Goal: Communication & Community: Answer question/provide support

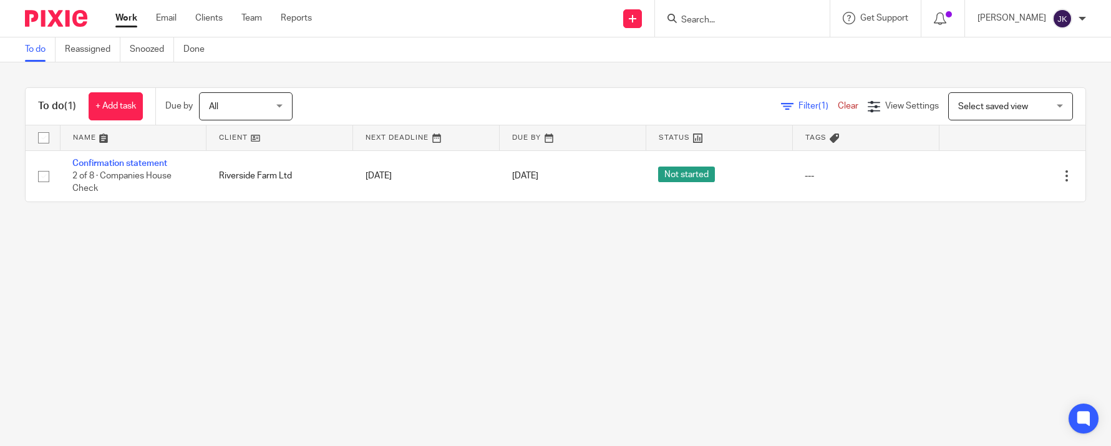
click at [703, 24] on input "Search" at bounding box center [736, 20] width 112 height 11
type input "mir"
click at [162, 11] on div "Work Email Clients Team Reports Work Email Clients Team Reports Settings" at bounding box center [217, 18] width 228 height 37
click at [162, 14] on link "Email" at bounding box center [166, 18] width 21 height 12
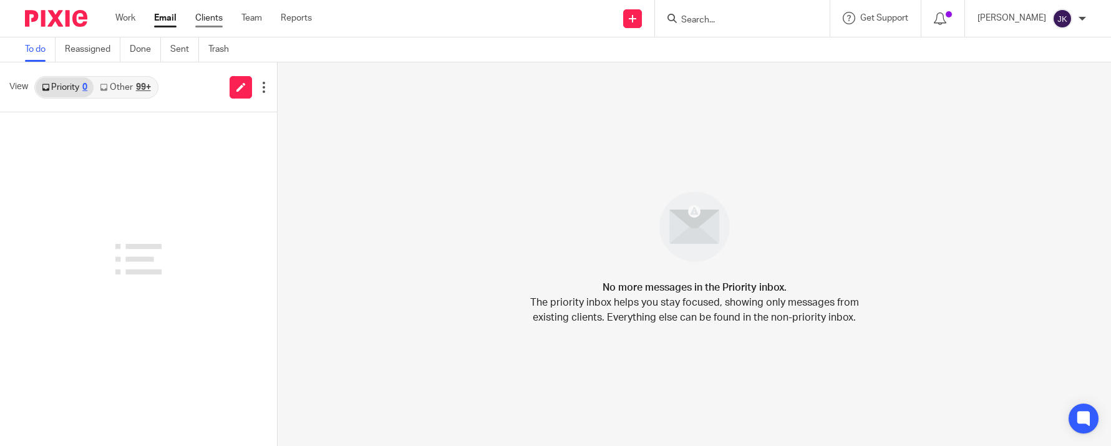
click at [213, 18] on link "Clients" at bounding box center [208, 18] width 27 height 12
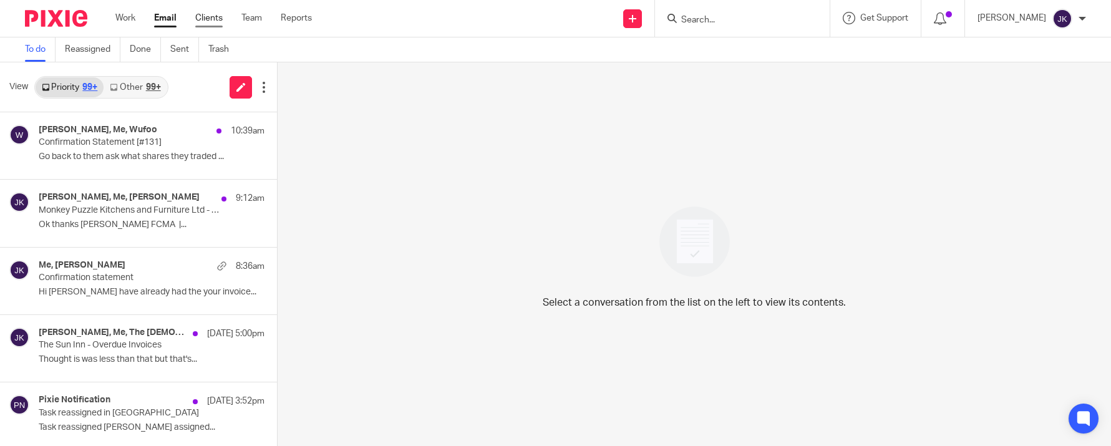
click at [213, 18] on link "Clients" at bounding box center [208, 18] width 27 height 12
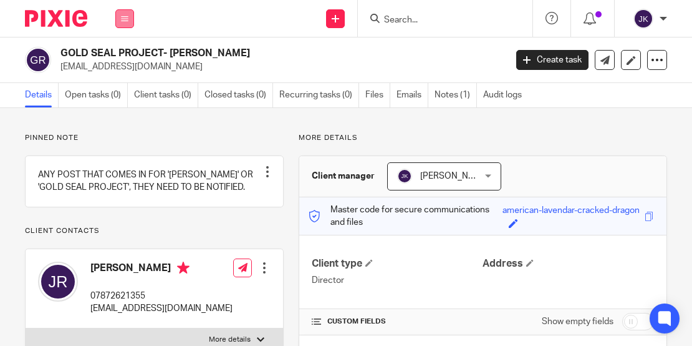
click at [124, 19] on icon at bounding box center [124, 18] width 7 height 7
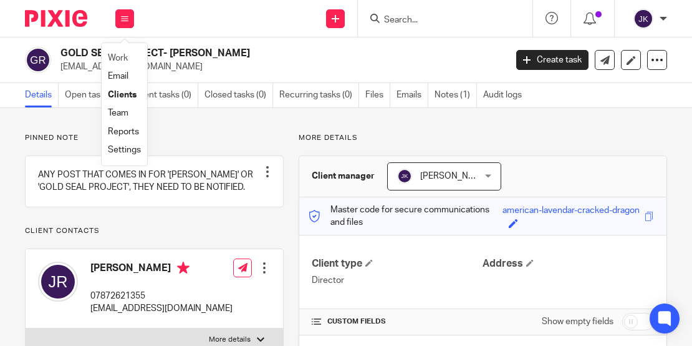
click at [117, 51] on li "Work" at bounding box center [124, 58] width 33 height 18
click at [226, 128] on div "Pinned note ANY POST THAT COMES IN FOR 'JOE ROSS' OR 'GOLD SEAL PROJECT', THEY …" at bounding box center [346, 315] width 692 height 415
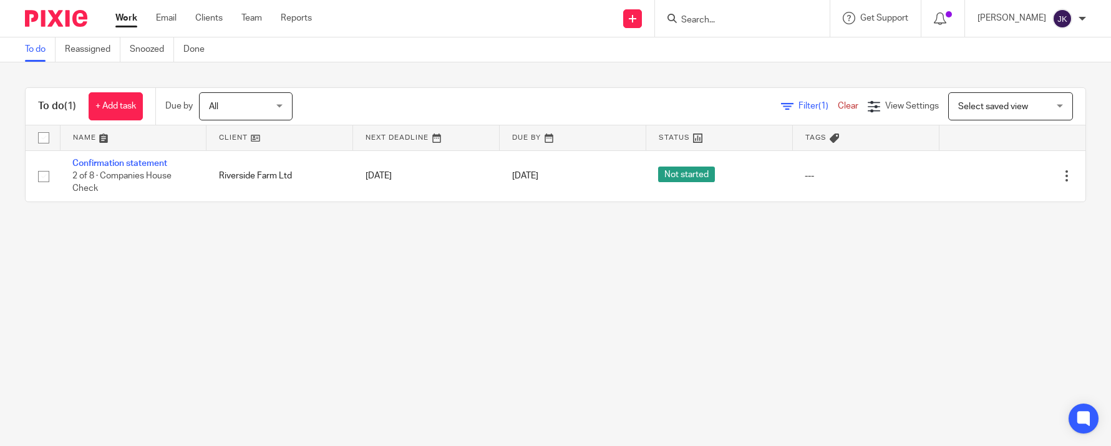
click at [711, 23] on input "Search" at bounding box center [736, 20] width 112 height 11
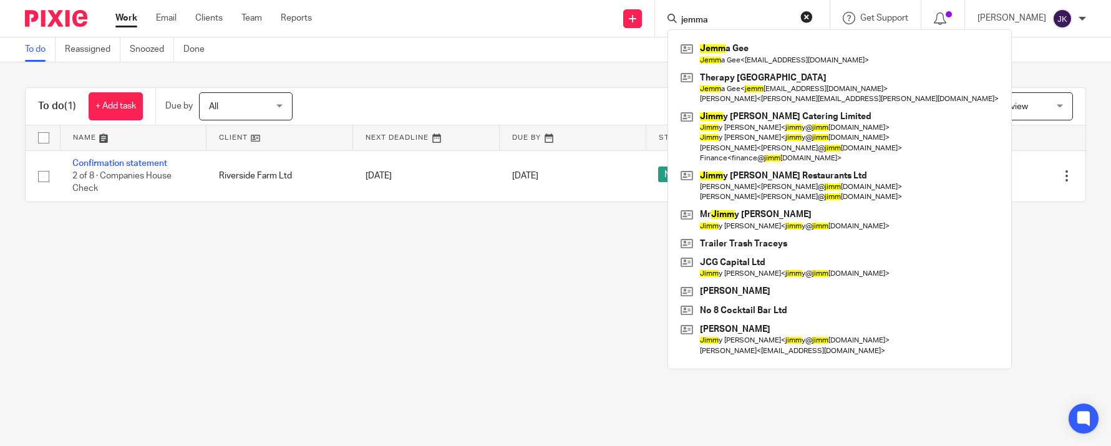
type input "jemma"
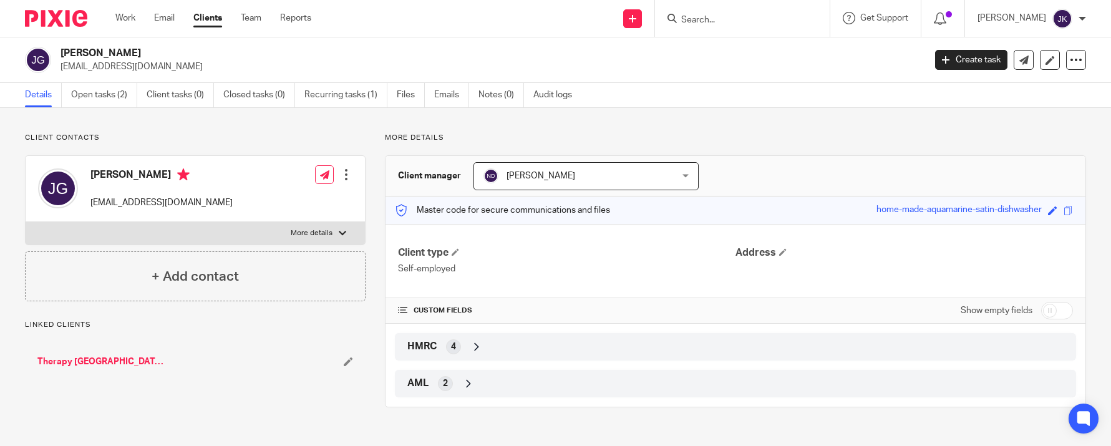
drag, startPoint x: 120, startPoint y: 52, endPoint x: 56, endPoint y: 52, distance: 63.6
click at [56, 52] on div "Jemma Gee jemmacrowe@googlemail.com" at bounding box center [470, 60] width 891 height 26
copy h2 "[PERSON_NAME]"
click at [709, 18] on input "Search" at bounding box center [736, 20] width 112 height 11
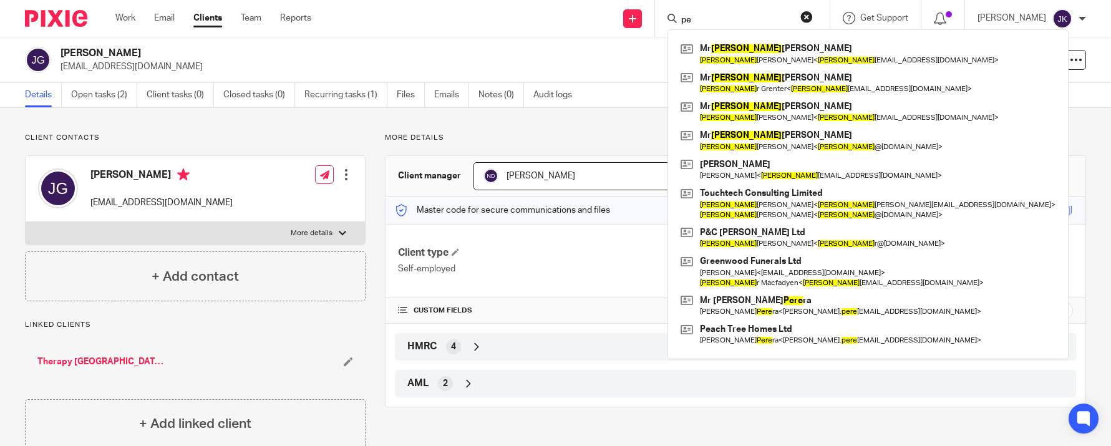
type input "p"
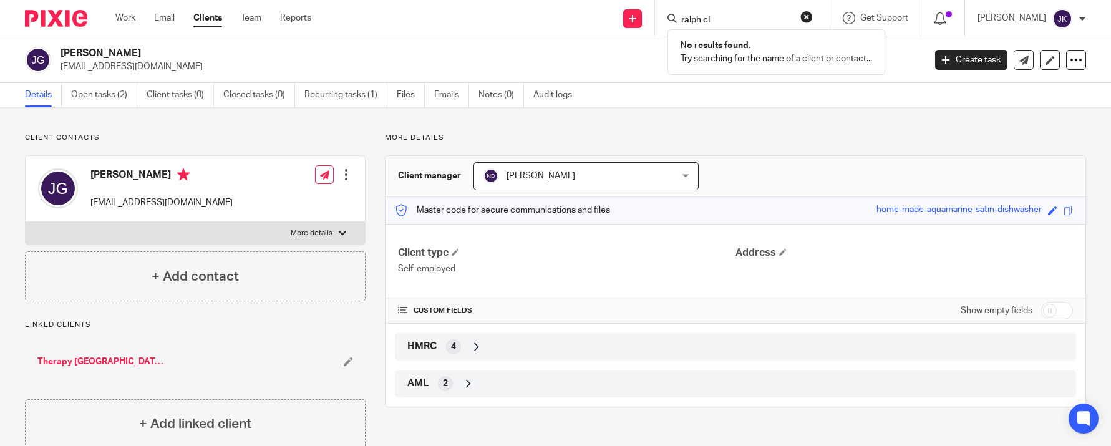
type input "ralph cl"
drag, startPoint x: 714, startPoint y: 20, endPoint x: 634, endPoint y: 20, distance: 79.8
click at [634, 20] on div "Send new email Create task Add client ralph cl No results found. Try searching …" at bounding box center [720, 18] width 781 height 37
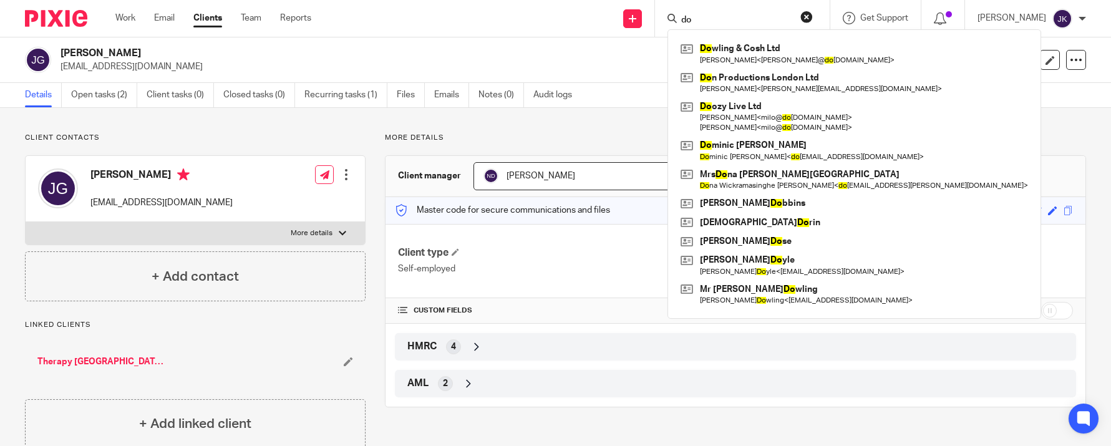
type input "d"
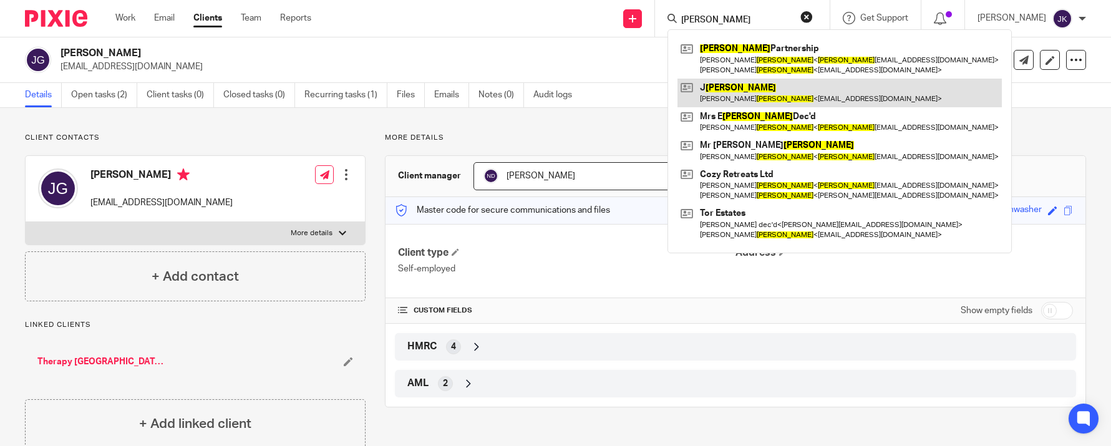
type input "coombes"
click at [696, 81] on link at bounding box center [839, 93] width 324 height 29
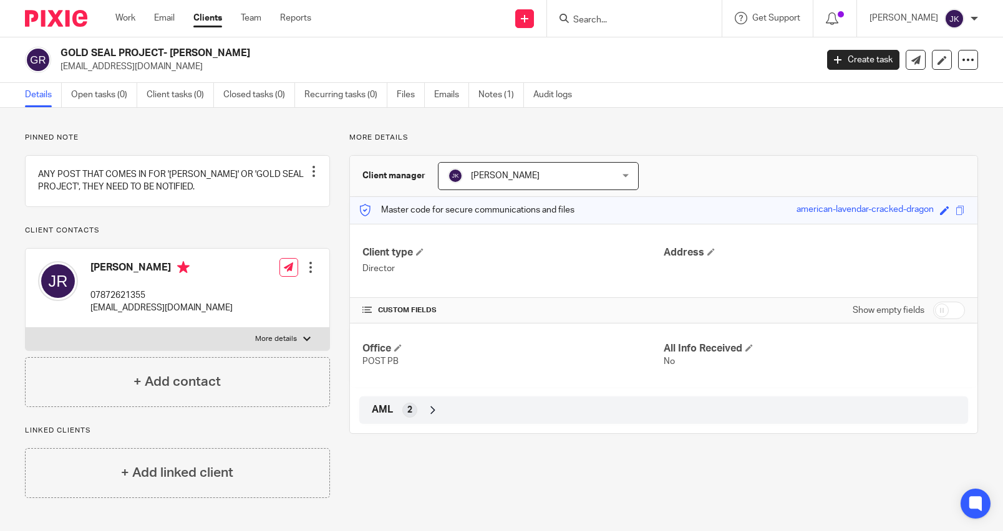
click at [604, 24] on input "Search" at bounding box center [628, 20] width 112 height 11
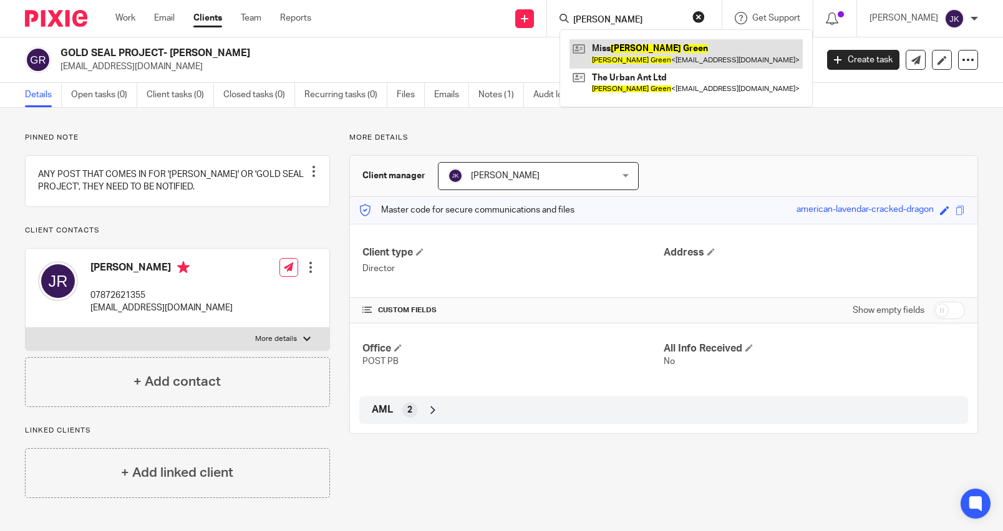
type input "vanessa green"
click at [621, 54] on link at bounding box center [685, 53] width 233 height 29
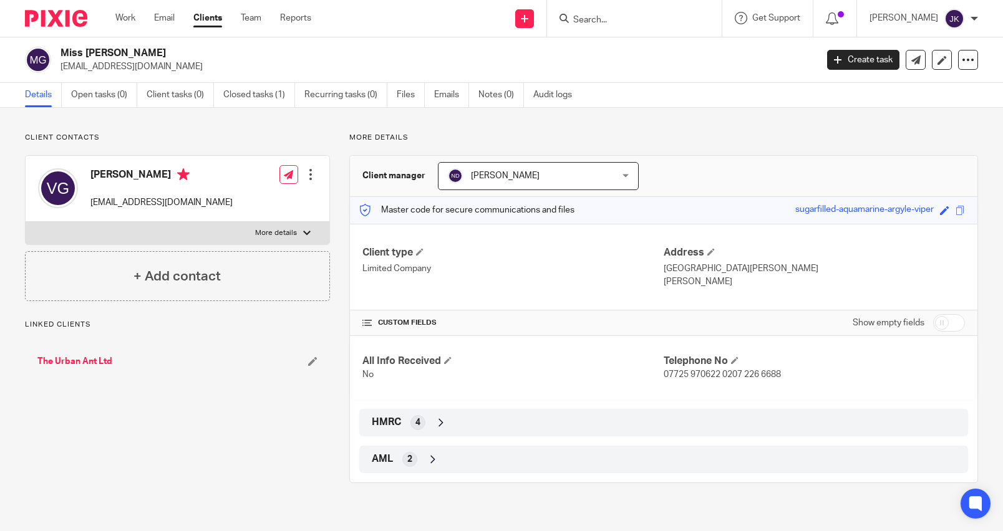
click at [594, 17] on input "Search" at bounding box center [628, 20] width 112 height 11
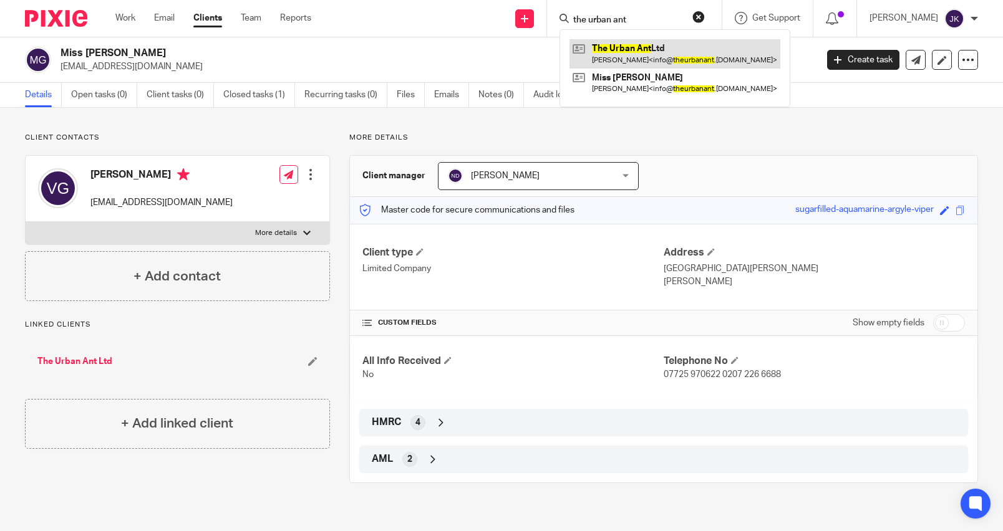
type input "the urban ant"
click at [616, 42] on link at bounding box center [674, 53] width 211 height 29
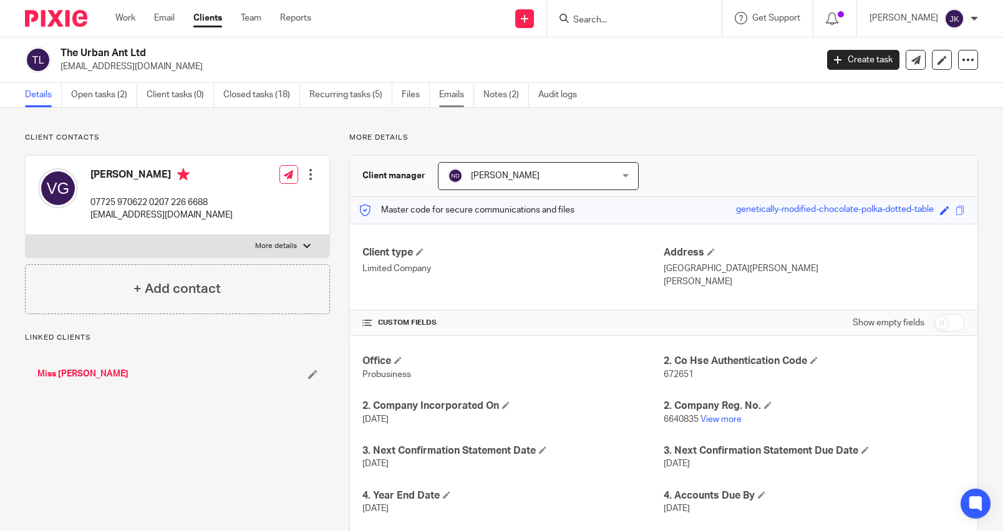
click at [457, 98] on link "Emails" at bounding box center [456, 95] width 35 height 24
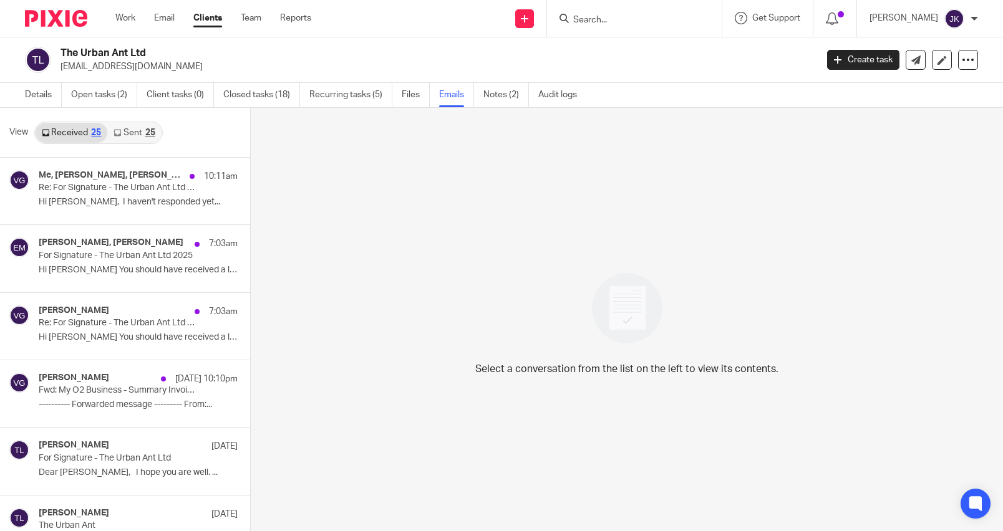
click at [133, 129] on link "Sent 25" at bounding box center [134, 133] width 54 height 20
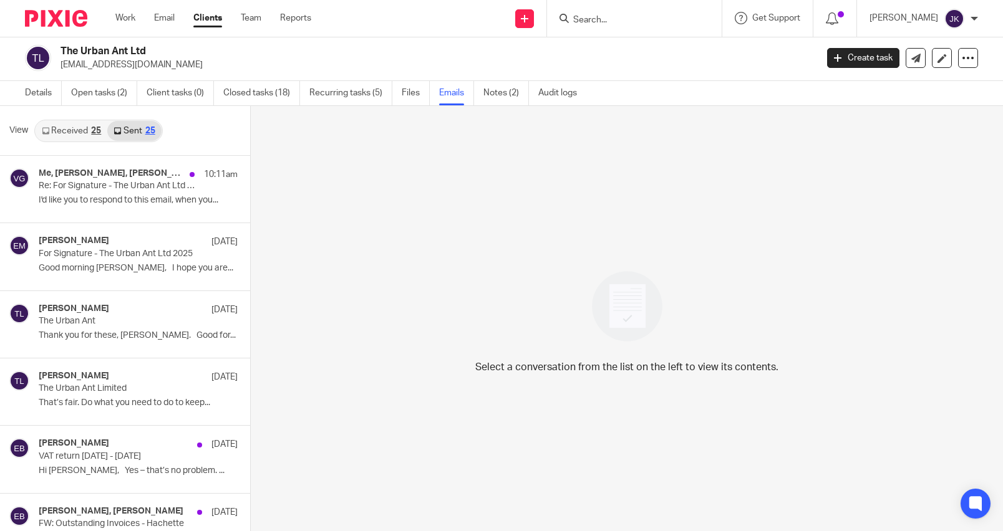
click at [61, 125] on link "Received 25" at bounding box center [72, 131] width 72 height 20
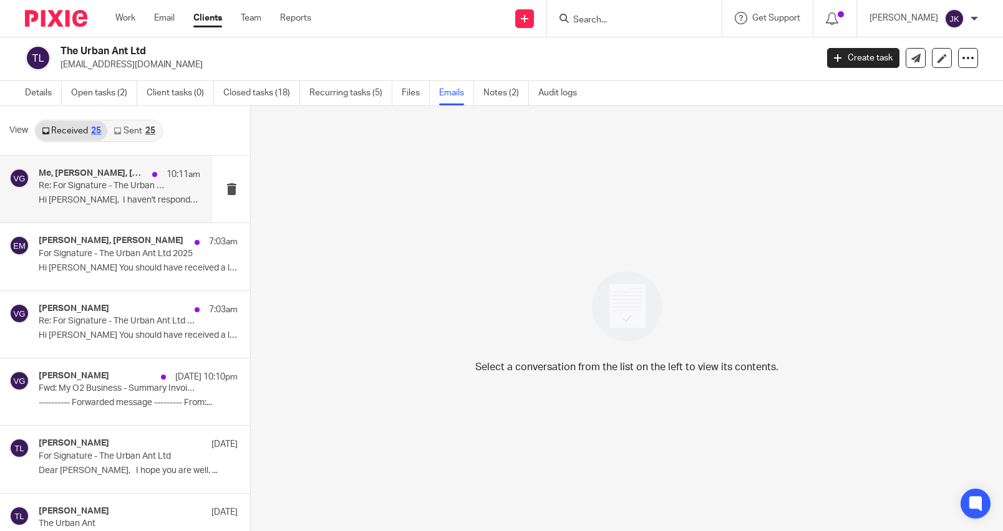
click at [112, 206] on p "Hi Niall, I haven't responded yet..." at bounding box center [120, 200] width 162 height 11
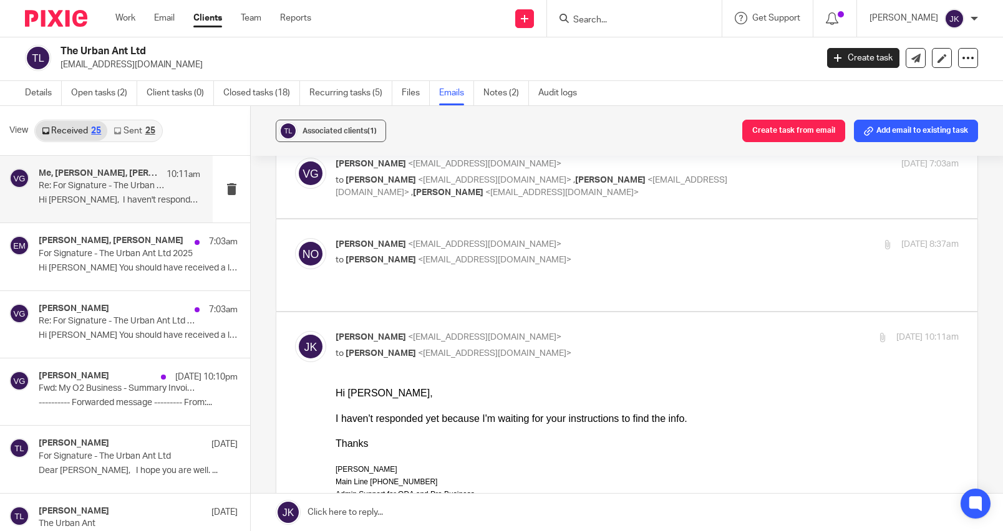
scroll to position [125, 0]
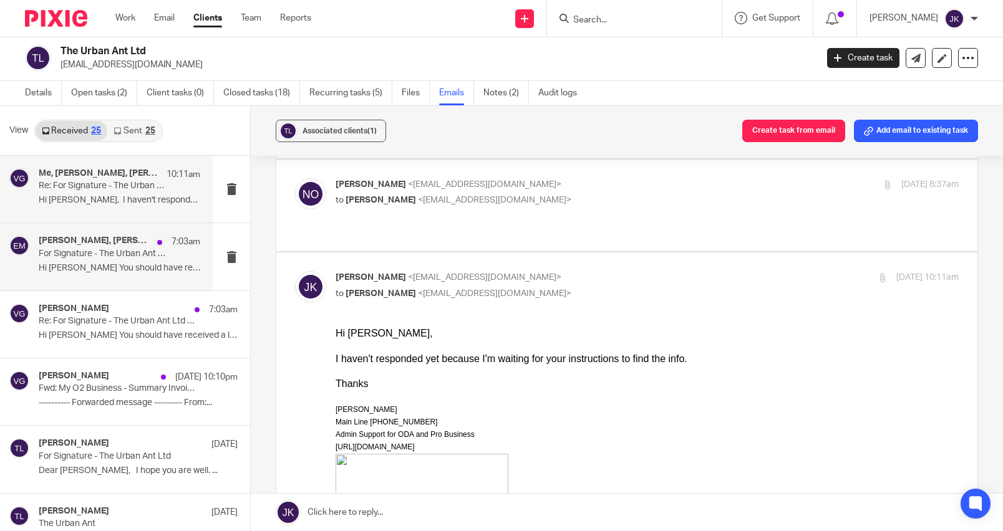
click at [80, 234] on div "Vanessa Green, Erik Molnar 7:03am For Signature - The Urban Ant Ltd 2025 Hi Eri…" at bounding box center [106, 256] width 213 height 67
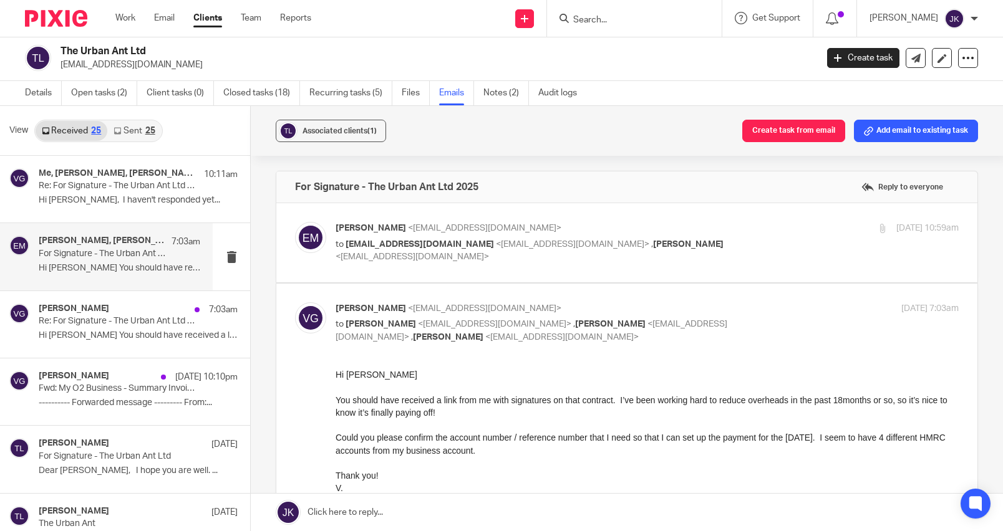
scroll to position [0, 0]
click at [874, 184] on label "Reply to everyone" at bounding box center [902, 187] width 88 height 19
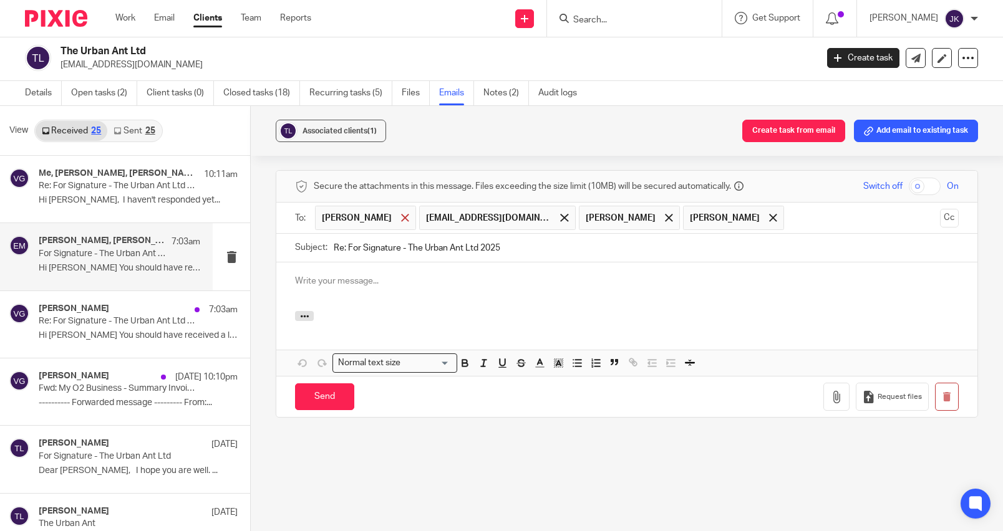
click at [398, 213] on div at bounding box center [405, 218] width 14 height 19
click at [342, 278] on p at bounding box center [627, 281] width 664 height 12
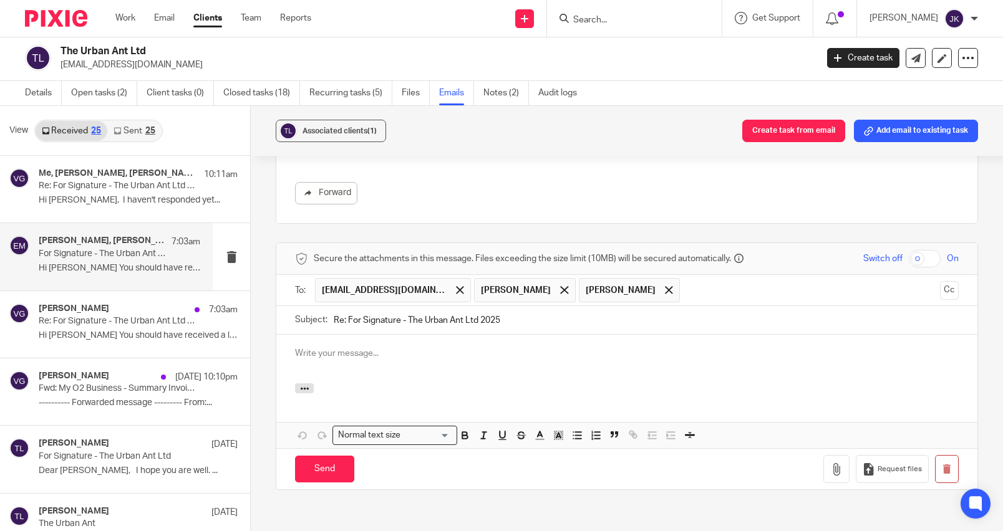
scroll to position [390, 0]
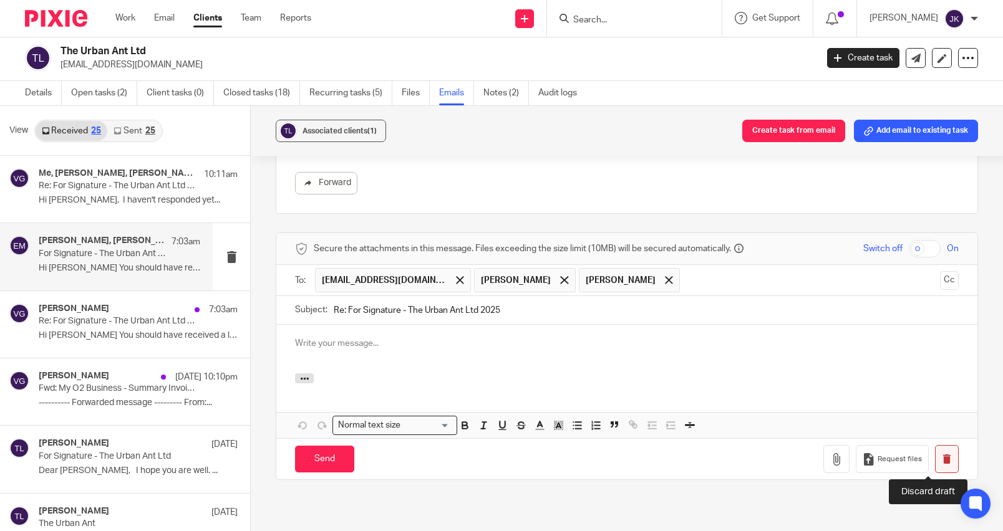
click at [942, 463] on icon "button" at bounding box center [946, 459] width 9 height 9
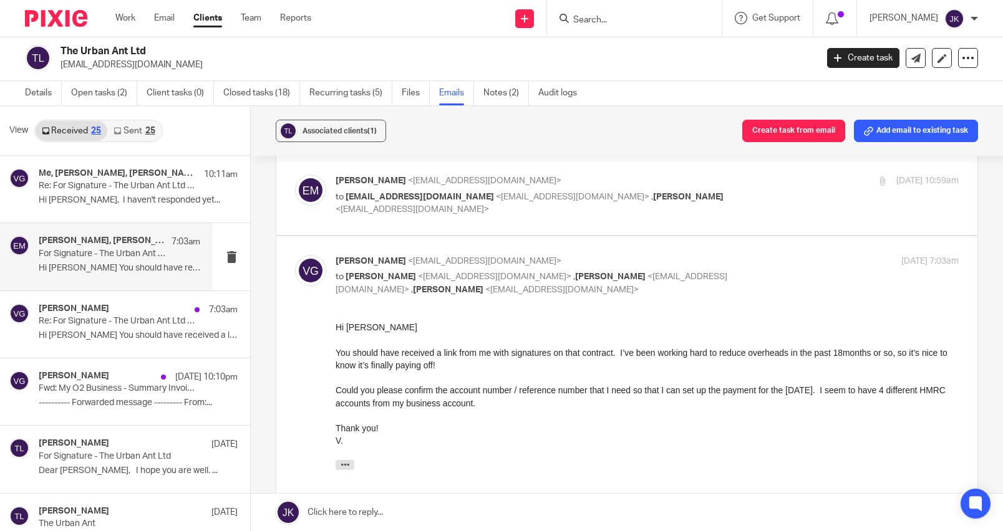
scroll to position [0, 0]
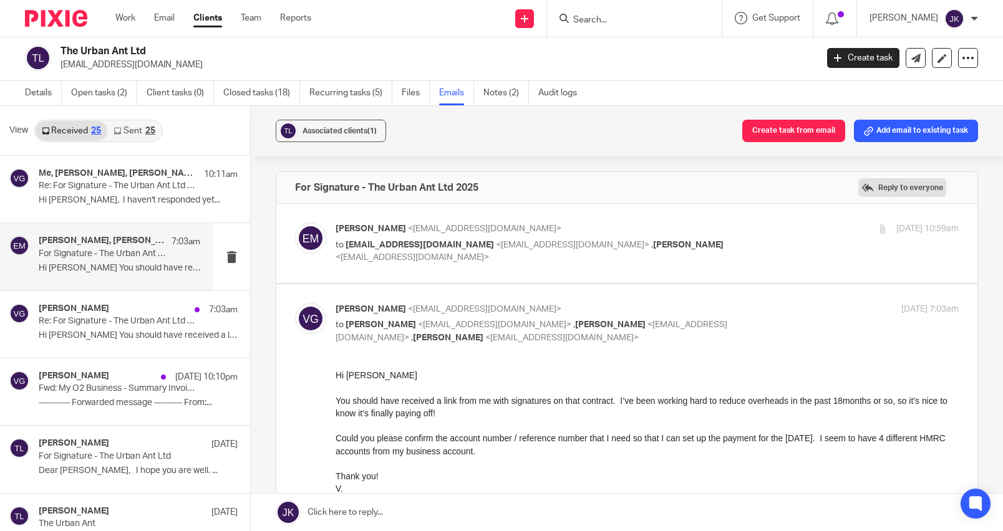
click at [869, 190] on label "Reply to everyone" at bounding box center [902, 187] width 88 height 19
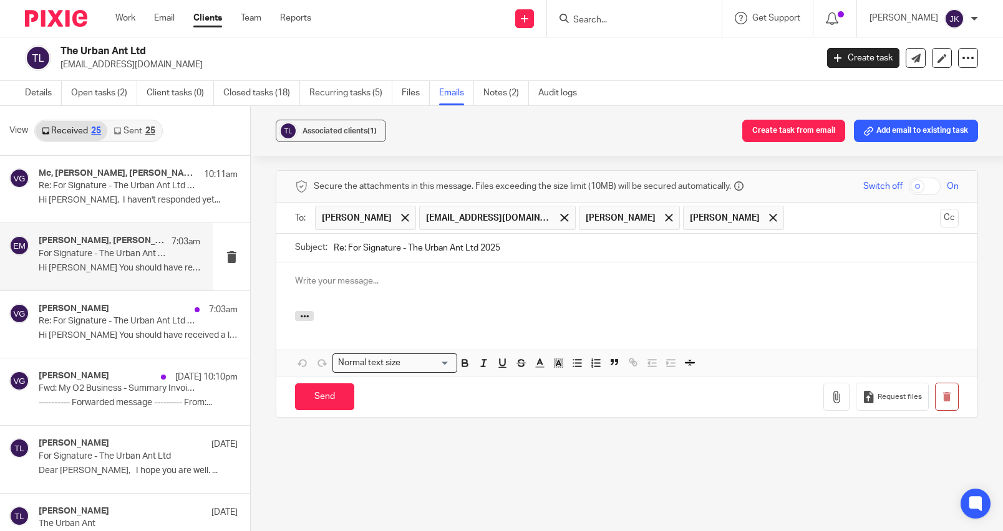
click at [402, 285] on p at bounding box center [627, 281] width 664 height 12
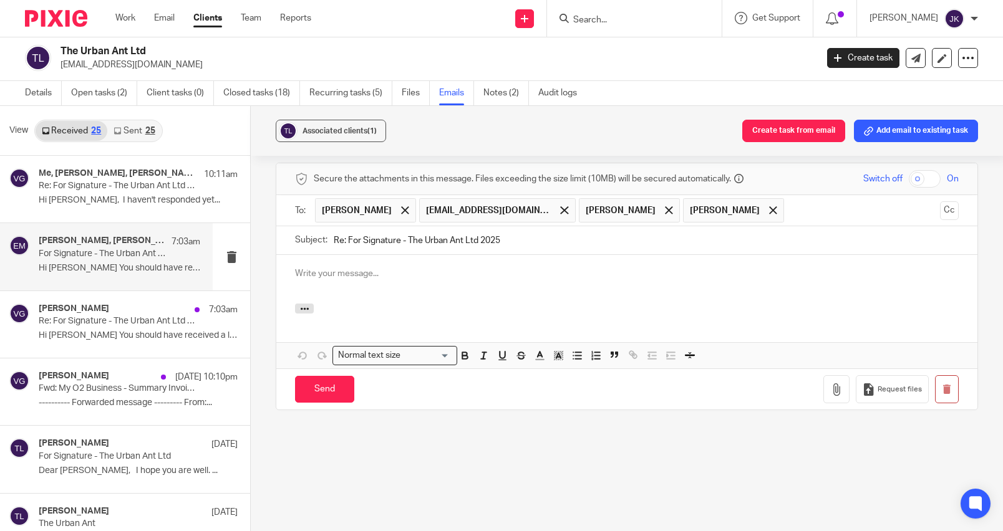
scroll to position [439, 0]
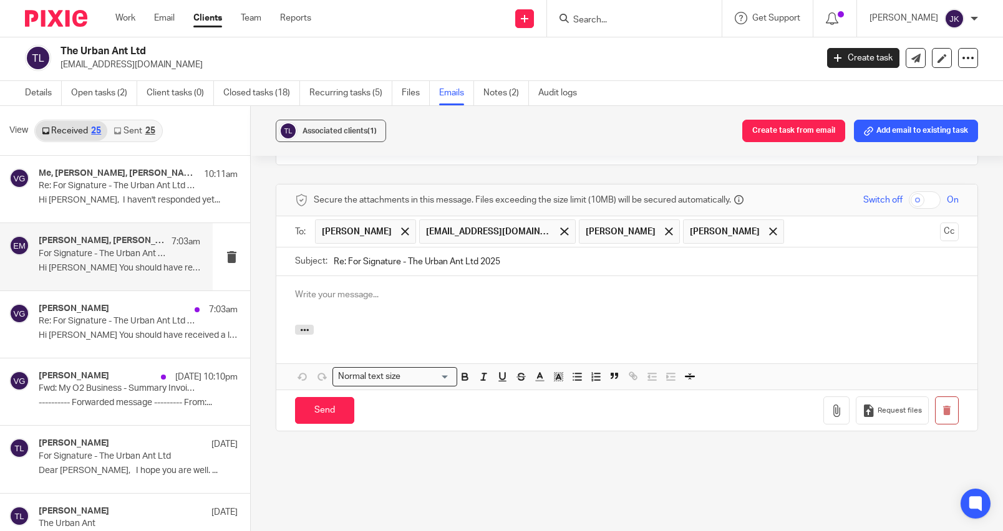
click at [970, 16] on div "Johanne Kassardjian" at bounding box center [924, 19] width 109 height 20
click at [913, 86] on span "Logout" at bounding box center [920, 86] width 28 height 9
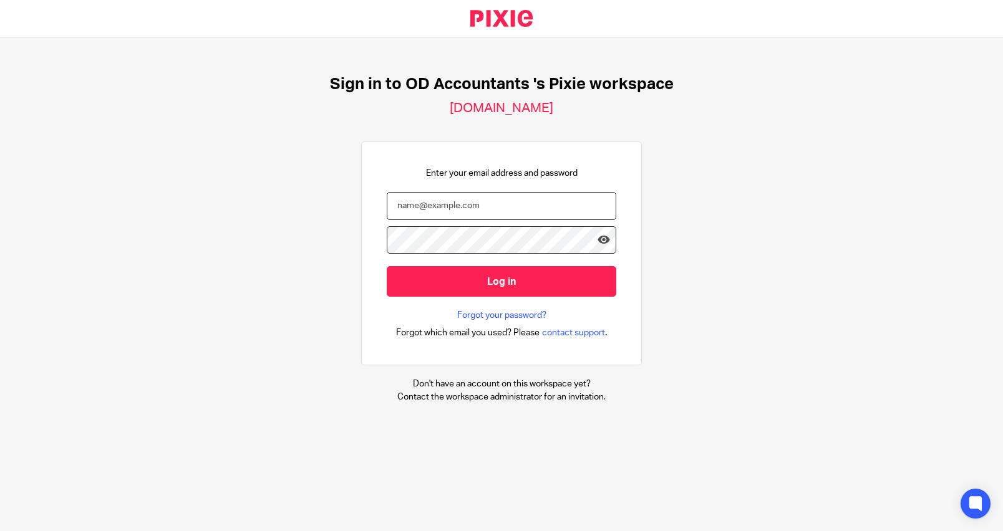
click at [467, 211] on input "email" at bounding box center [502, 206] width 230 height 28
type input "[EMAIL_ADDRESS][DOMAIN_NAME]"
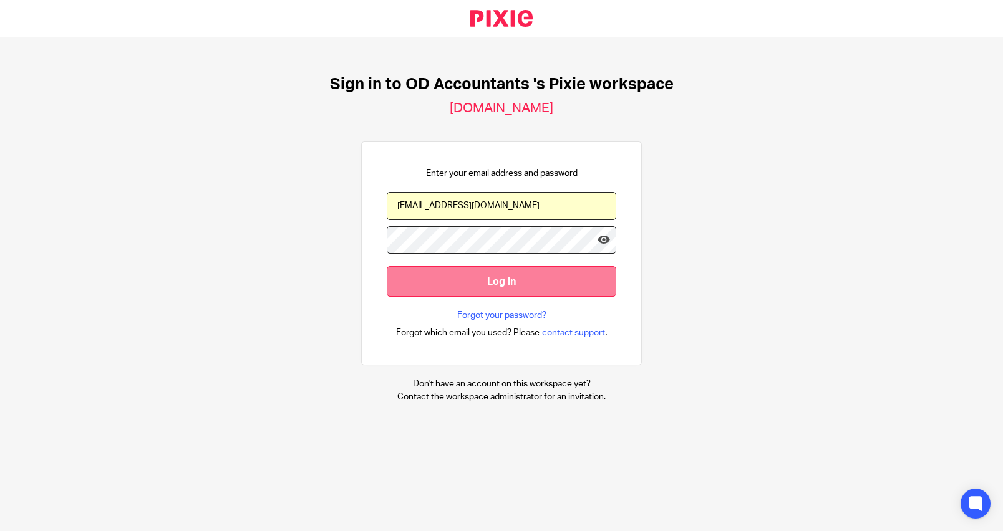
click at [476, 279] on input "Log in" at bounding box center [502, 281] width 230 height 31
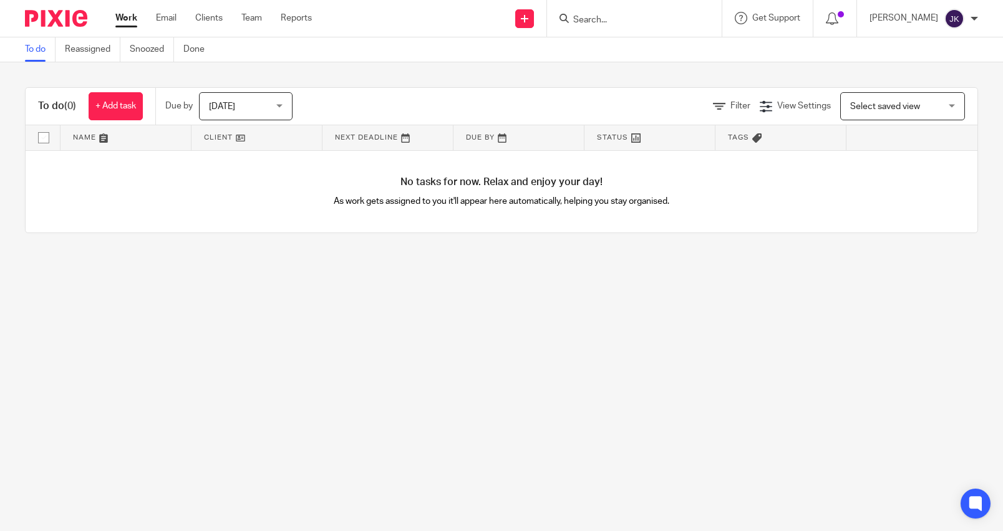
click at [604, 20] on input "Search" at bounding box center [628, 20] width 112 height 11
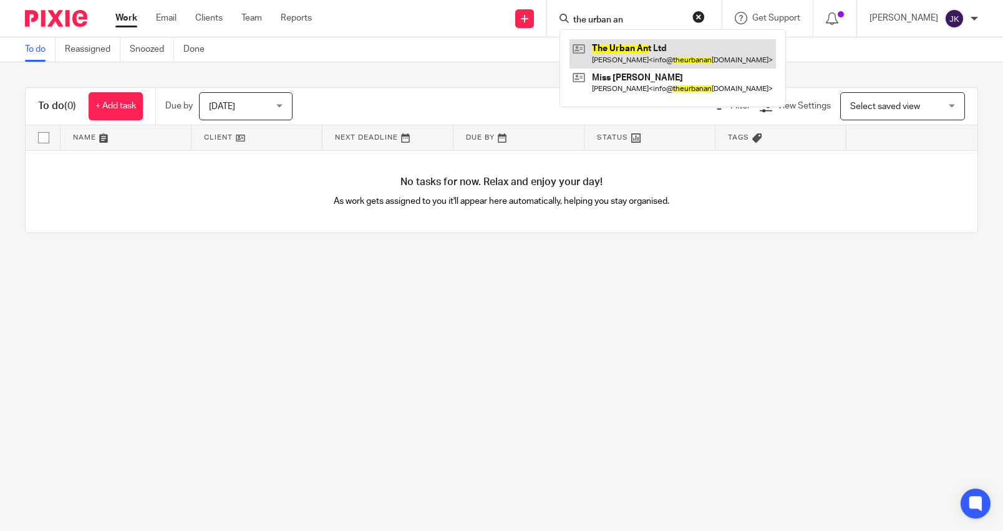
type input "the urban an"
click at [638, 54] on link at bounding box center [672, 53] width 206 height 29
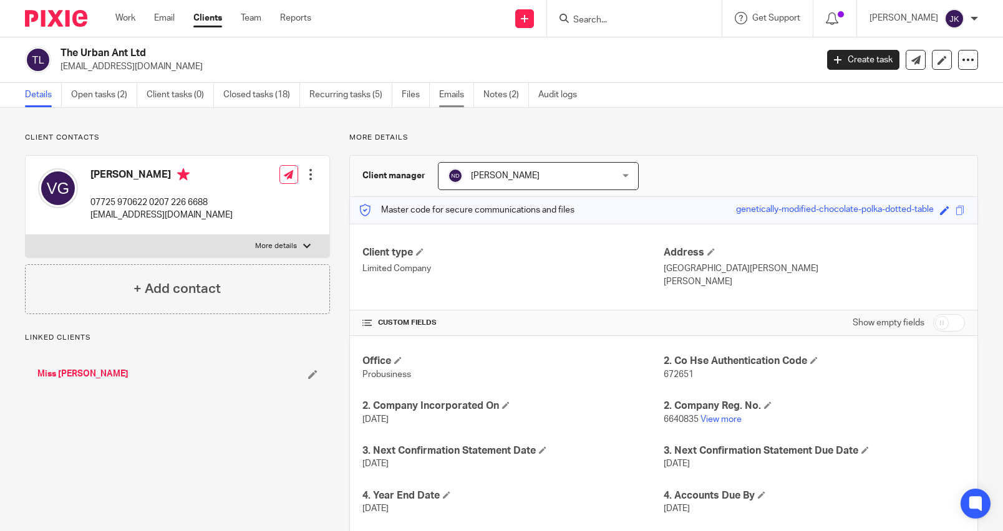
click at [460, 95] on link "Emails" at bounding box center [456, 95] width 35 height 24
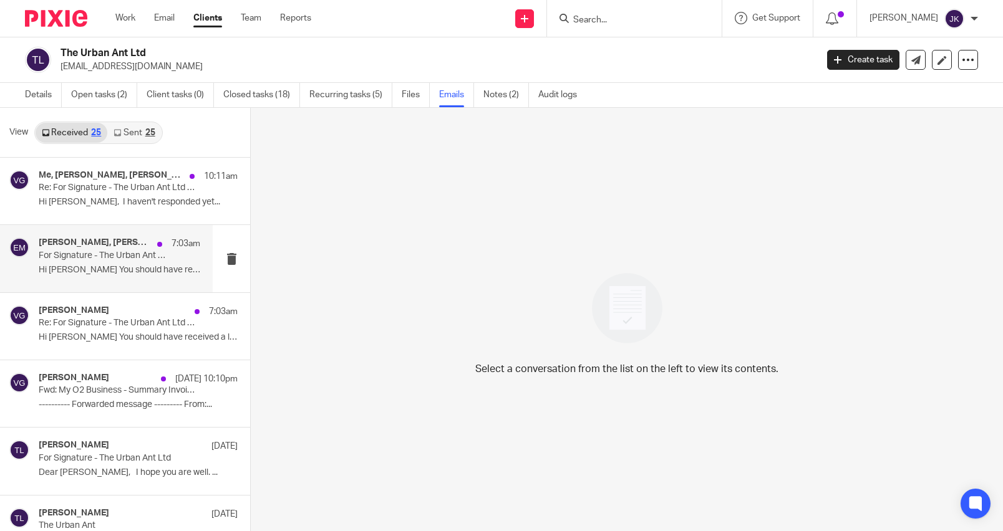
click at [100, 262] on div "[PERSON_NAME], [PERSON_NAME] 7:03am For Signature - The Urban Ant Ltd 2025 Hi […" at bounding box center [120, 259] width 162 height 42
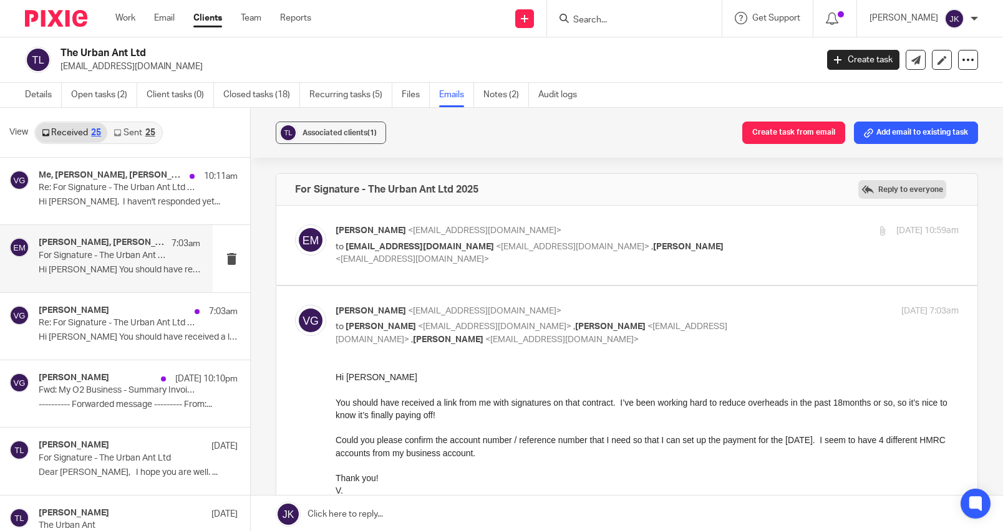
click at [893, 191] on label "Reply to everyone" at bounding box center [902, 189] width 88 height 19
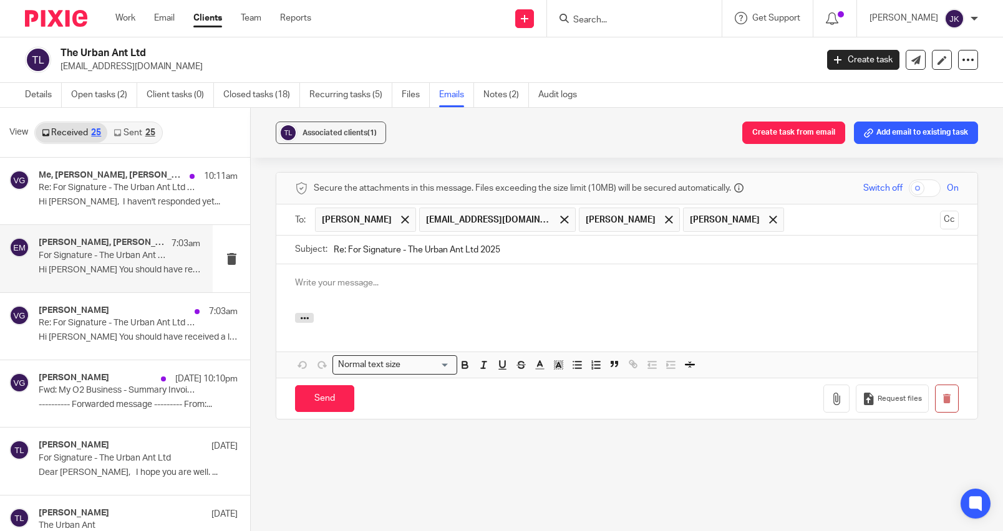
click at [417, 299] on div at bounding box center [626, 288] width 701 height 49
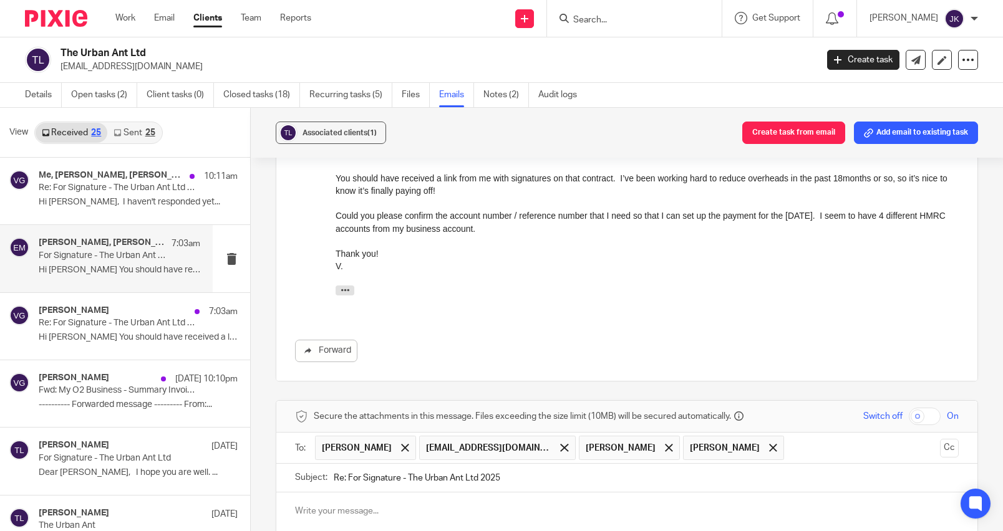
scroll to position [453, 0]
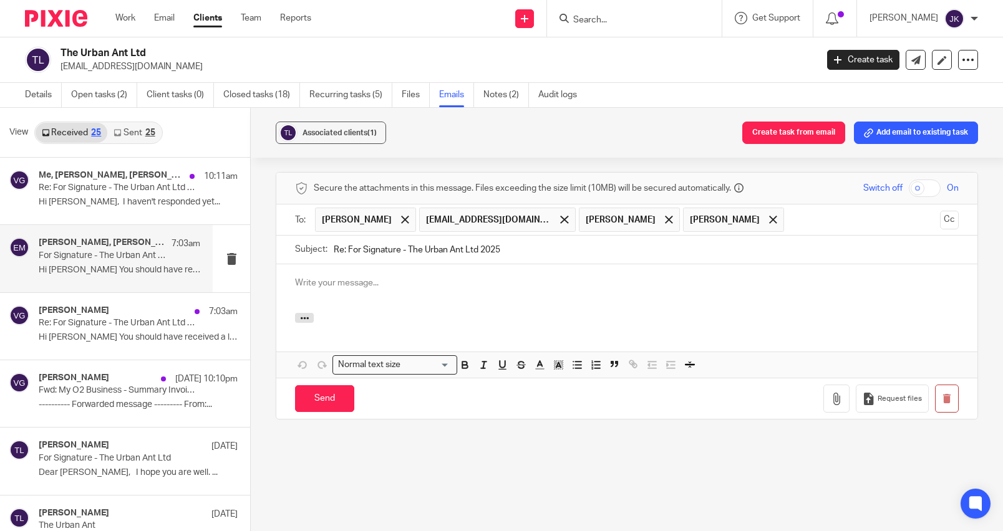
click at [339, 286] on p at bounding box center [627, 283] width 664 height 12
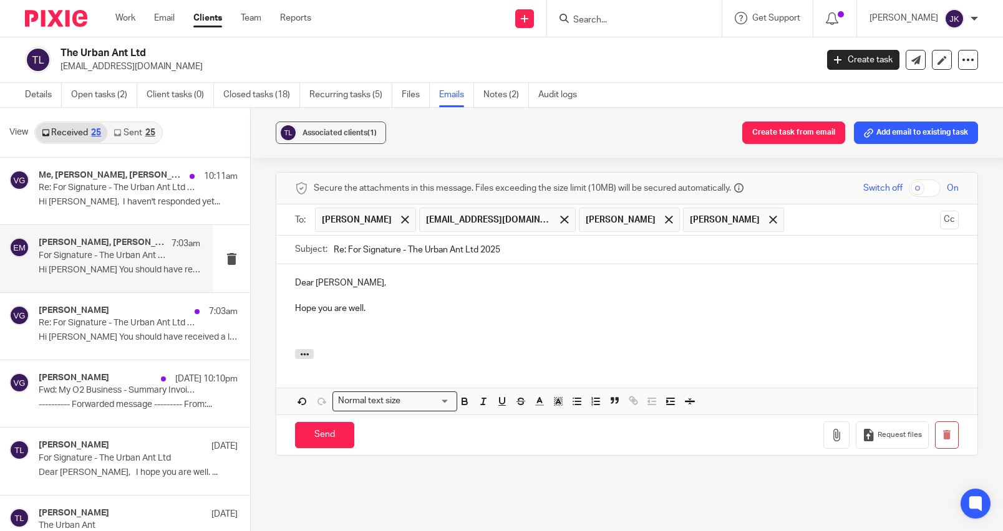
click at [329, 326] on p at bounding box center [627, 321] width 664 height 12
click at [326, 334] on p at bounding box center [627, 333] width 664 height 12
click at [295, 330] on p "Tax Reference: 8086603129" at bounding box center [627, 333] width 664 height 12
click at [369, 334] on p "Your Tax Reference: 8086603129" at bounding box center [627, 333] width 664 height 12
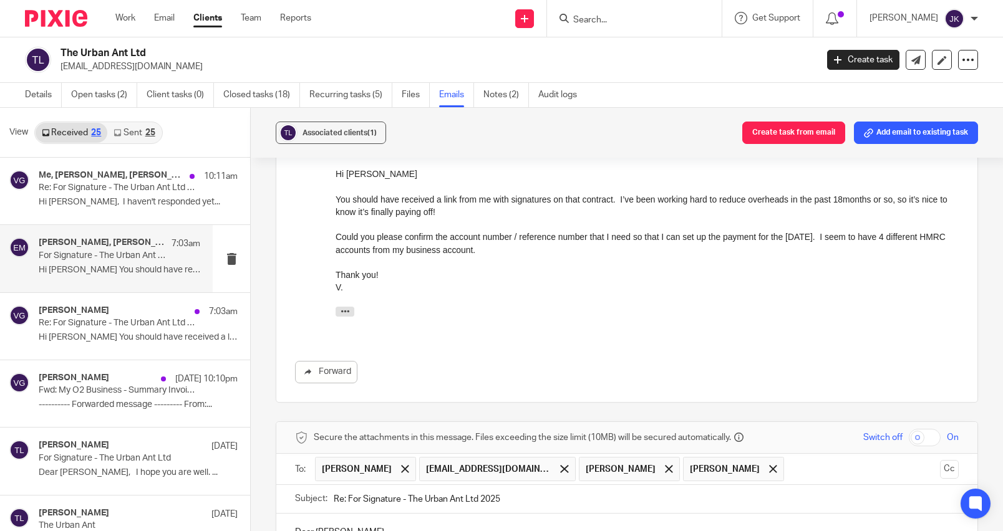
scroll to position [328, 0]
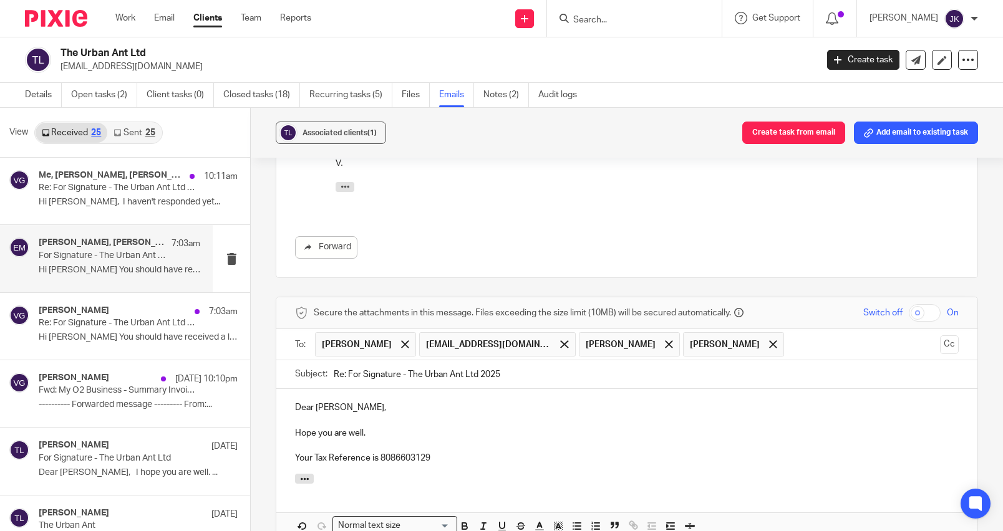
click at [444, 463] on p "Your Tax Reference is 8086603129" at bounding box center [627, 458] width 664 height 12
click at [610, 465] on div "Dear Vanessa, Hope you are well. Your Tax Reference is 8086603129. https://www.…" at bounding box center [626, 431] width 701 height 85
click at [429, 462] on p "Your Tax Reference is 8086603129. https://www.gov.uk/pay-corporation-tax" at bounding box center [627, 458] width 664 height 12
click at [538, 460] on p "Your Tax Reference is 8086603129. The corporation tax due is 8,649.94 https://w…" at bounding box center [627, 458] width 664 height 12
click at [574, 460] on p "Your Tax Reference is 8086603129. The corporation tax due is £8,649.94 https://…" at bounding box center [627, 458] width 664 height 12
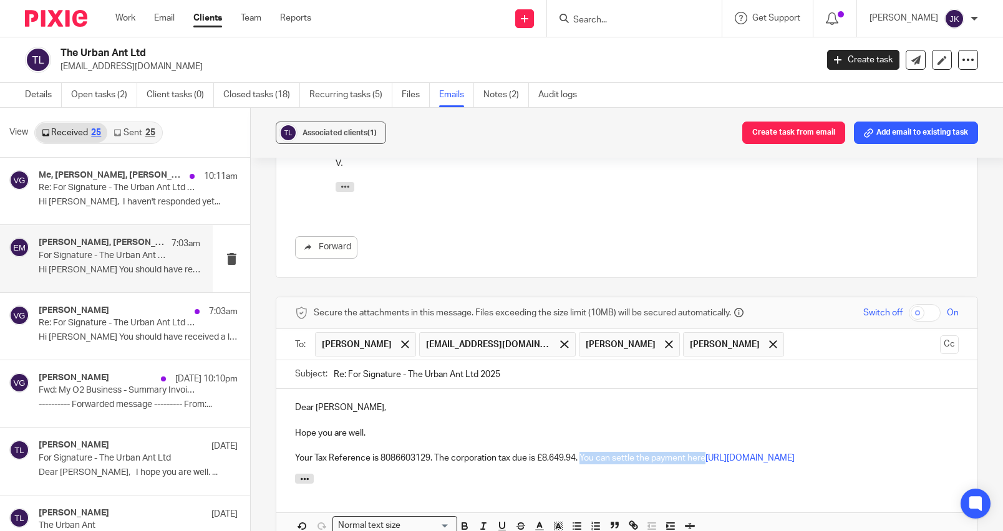
drag, startPoint x: 707, startPoint y: 458, endPoint x: 582, endPoint y: 461, distance: 124.8
click at [582, 461] on p "Your Tax Reference is 8086603129. The corporation tax due is £8,649.94. You can…" at bounding box center [627, 458] width 664 height 12
click at [672, 462] on link "https://www.gov.uk/pay-corporation-tax" at bounding box center [685, 458] width 89 height 9
click at [684, 449] on p at bounding box center [627, 446] width 664 height 12
click at [684, 459] on link "https://www.gov.uk/pay-corporation-tax" at bounding box center [685, 458] width 89 height 9
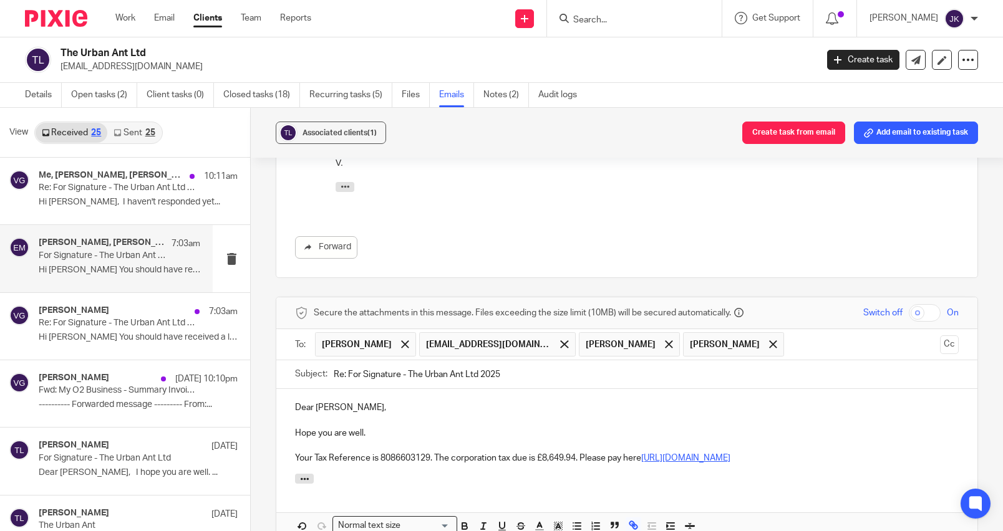
click at [684, 459] on link "https://www.gov.uk/pay-corporation-tax" at bounding box center [685, 458] width 89 height 9
click at [762, 437] on p "Hope you are well." at bounding box center [627, 433] width 664 height 12
click at [629, 457] on p "Your Tax Reference is 8086603129. The corporation tax due is £8,649.94. Please …" at bounding box center [627, 458] width 664 height 12
click at [626, 455] on p "Your Tax Reference is 8086603129. The corporation tax due is £8,649.94. Please …" at bounding box center [627, 458] width 664 height 12
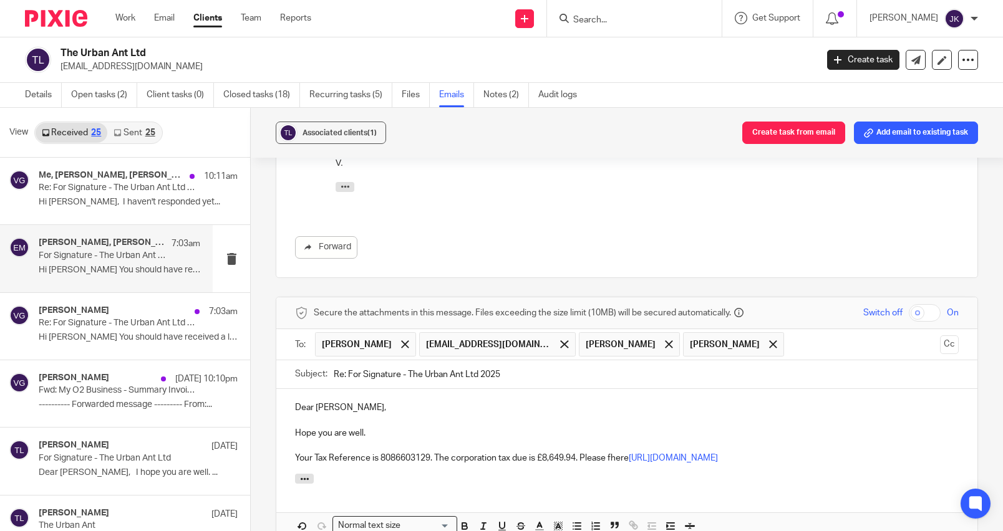
click at [631, 458] on p "Your Tax Reference is 8086603129. The corporation tax due is £8,649.94. Please …" at bounding box center [627, 458] width 664 height 12
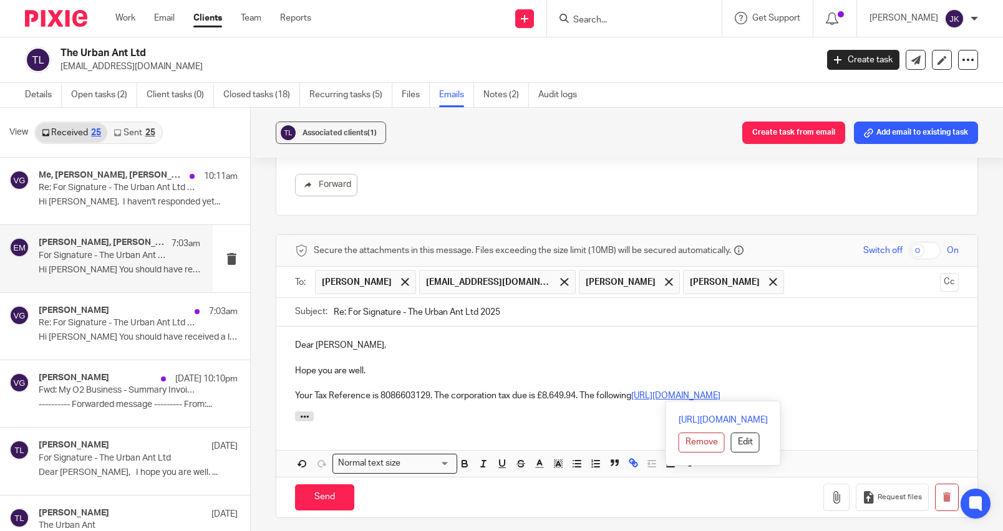
drag, startPoint x: 827, startPoint y: 392, endPoint x: 649, endPoint y: 395, distance: 177.8
click at [649, 395] on p "Your Tax Reference is 8086603129. The corporation tax due is £8,649.94. The fol…" at bounding box center [627, 396] width 664 height 12
drag, startPoint x: 632, startPoint y: 397, endPoint x: 581, endPoint y: 397, distance: 51.2
click at [581, 397] on p "Your Tax Reference is 8086603129. The corporation tax due is £8,649.94. The fol…" at bounding box center [627, 396] width 664 height 12
drag, startPoint x: 707, startPoint y: 396, endPoint x: 688, endPoint y: 397, distance: 19.3
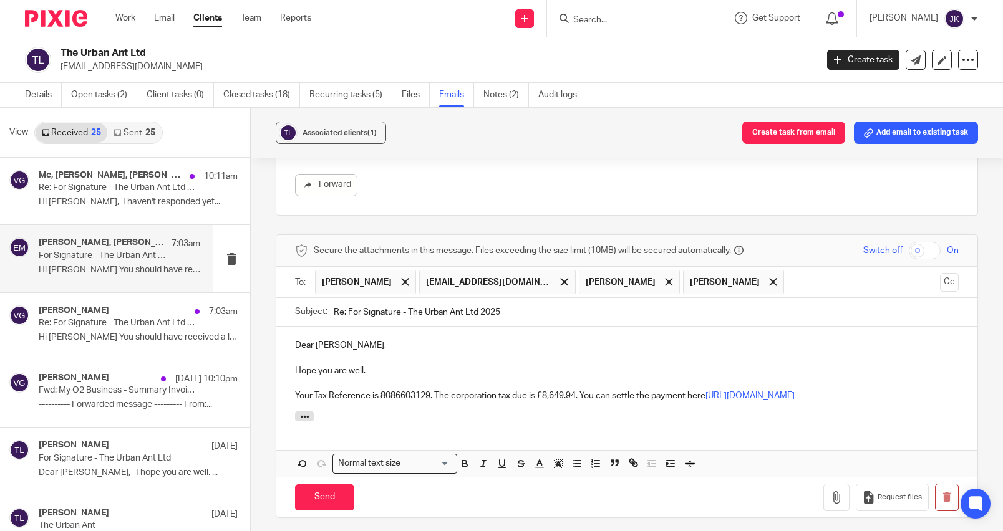
click at [688, 397] on p "Your Tax Reference is 8086603129. The corporation tax due is £8,649.94. You can…" at bounding box center [627, 396] width 664 height 12
drag, startPoint x: 695, startPoint y: 397, endPoint x: 657, endPoint y: 380, distance: 41.0
click at [657, 380] on p at bounding box center [627, 383] width 664 height 12
drag, startPoint x: 704, startPoint y: 394, endPoint x: 689, endPoint y: 395, distance: 15.6
click at [689, 395] on p "Your Tax Reference is 8086603129. The corporation tax due is £8,649.94. You can…" at bounding box center [627, 396] width 664 height 12
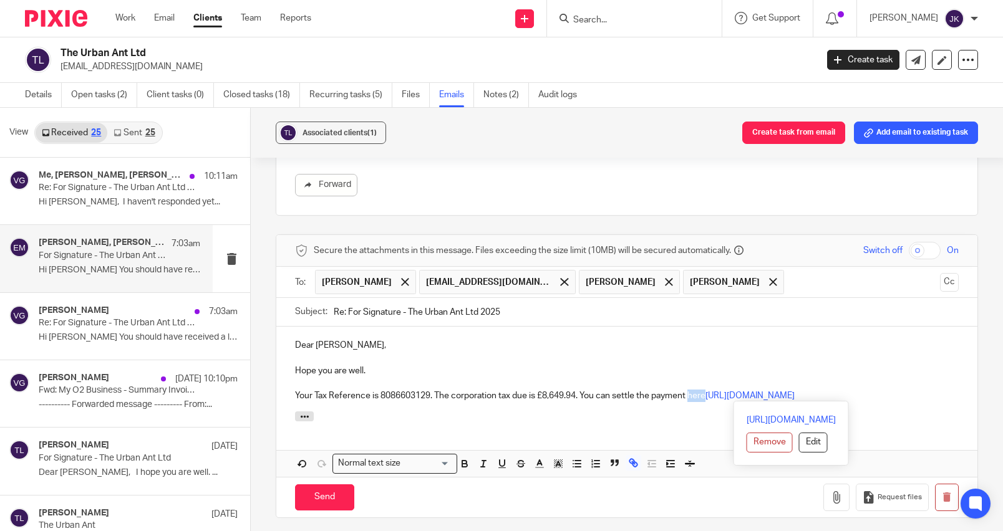
drag, startPoint x: 878, startPoint y: 397, endPoint x: 709, endPoint y: 396, distance: 169.0
click at [709, 396] on p "Your Tax Reference is 8086603129. The corporation tax due is £8,649.94. You can…" at bounding box center [627, 396] width 664 height 12
copy link "https://www.gov.uk/pay-corporation-tax"
drag, startPoint x: 706, startPoint y: 394, endPoint x: 689, endPoint y: 394, distance: 17.5
click at [689, 394] on p "Your Tax Reference is 8086603129. The corporation tax due is £8,649.94. You can…" at bounding box center [627, 396] width 664 height 12
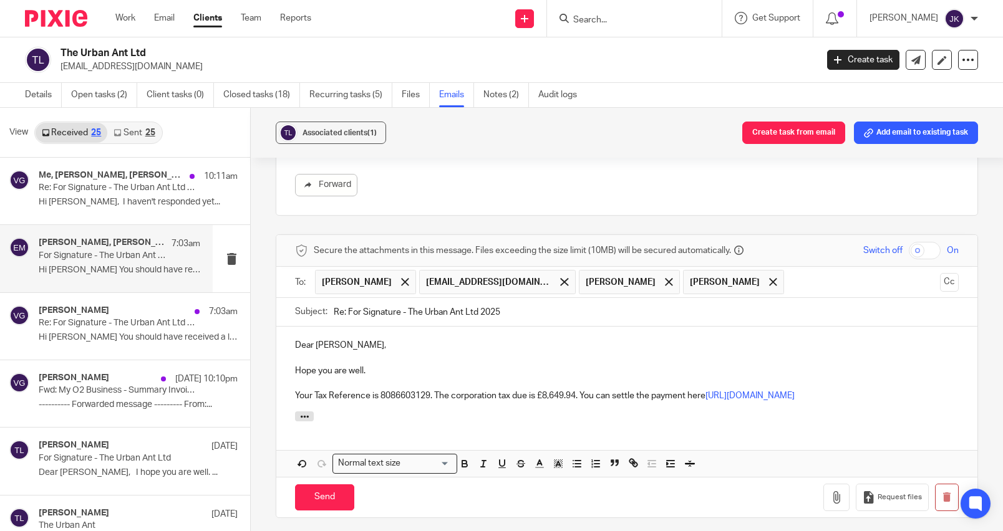
click at [707, 417] on div at bounding box center [626, 419] width 701 height 14
drag, startPoint x: 879, startPoint y: 392, endPoint x: 708, endPoint y: 397, distance: 171.6
click at [708, 397] on p "Your Tax Reference is 8086603129. The corporation tax due is £8,649.94. You can…" at bounding box center [627, 396] width 664 height 12
click at [671, 410] on div "Dear Vanessa, Hope you are well. Your Tax Reference is 8086603129. The corporat…" at bounding box center [626, 369] width 701 height 85
drag, startPoint x: 705, startPoint y: 397, endPoint x: 689, endPoint y: 397, distance: 15.6
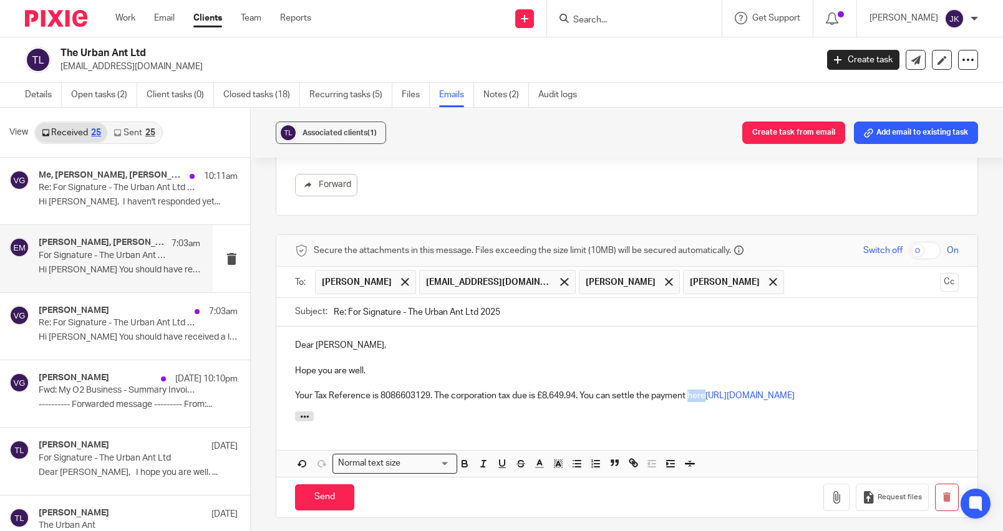
click at [689, 397] on p "Your Tax Reference is 8086603129. The corporation tax due is £8,649.94. You can…" at bounding box center [627, 396] width 664 height 12
drag, startPoint x: 707, startPoint y: 396, endPoint x: 698, endPoint y: 393, distance: 9.3
drag, startPoint x: 698, startPoint y: 393, endPoint x: 724, endPoint y: 415, distance: 34.5
click at [724, 415] on div at bounding box center [626, 419] width 701 height 14
click at [891, 395] on p "Your Tax Reference is 8086603129. The corporation tax due is £8,649.94. You can…" at bounding box center [627, 396] width 664 height 12
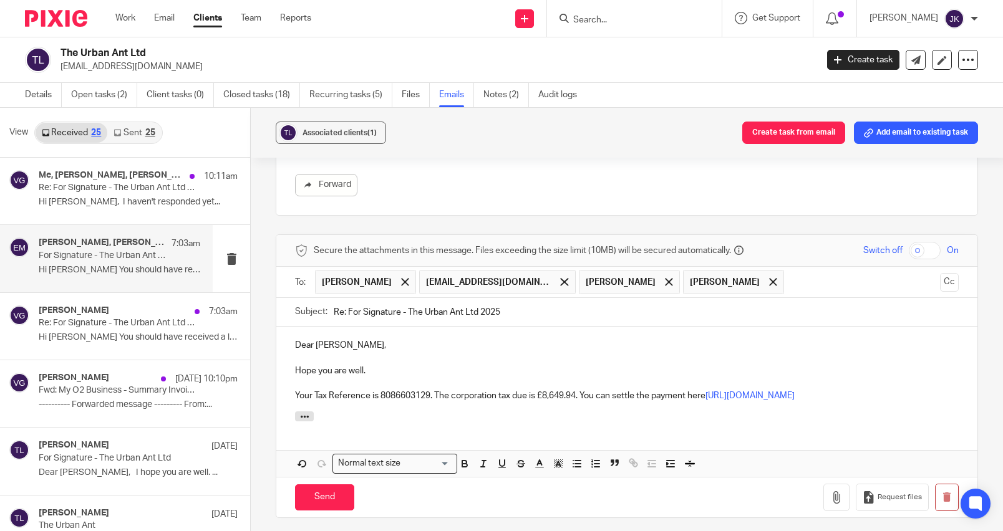
click at [704, 400] on p "Your Tax Reference is 8086603129. The corporation tax due is £8,649.94. You can…" at bounding box center [627, 396] width 664 height 12
click at [884, 395] on p "Your Tax Reference is 8086603129. The corporation tax due is £8,649.94. You can…" at bounding box center [627, 396] width 664 height 12
click at [699, 396] on p "Your Tax Reference is 8086603129. The corporation tax due is £8,649.94. You can…" at bounding box center [627, 396] width 664 height 12
click at [532, 402] on p "Your Tax Reference is 8086603129. The corporation tax due is £8,649.94. You can…" at bounding box center [627, 396] width 664 height 12
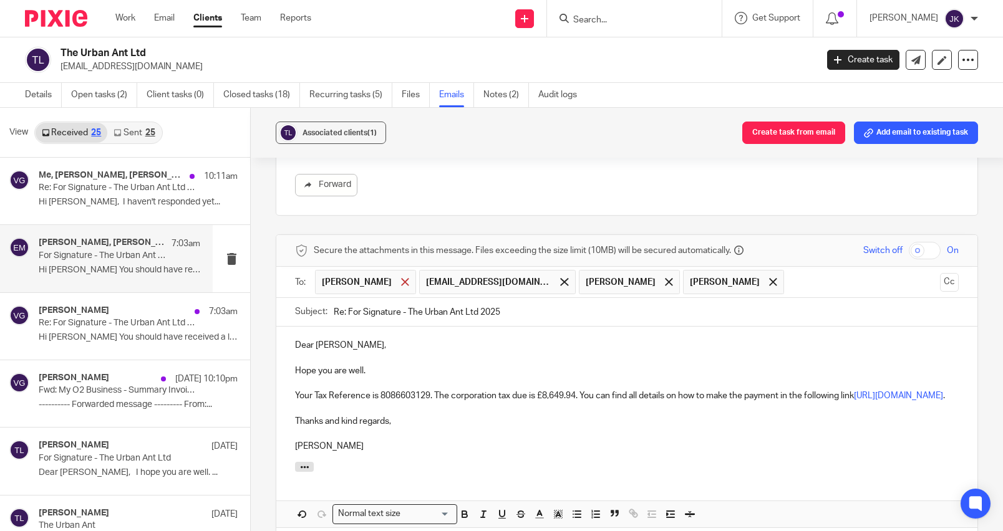
click at [401, 284] on span at bounding box center [405, 282] width 8 height 8
click at [560, 286] on span at bounding box center [564, 282] width 8 height 8
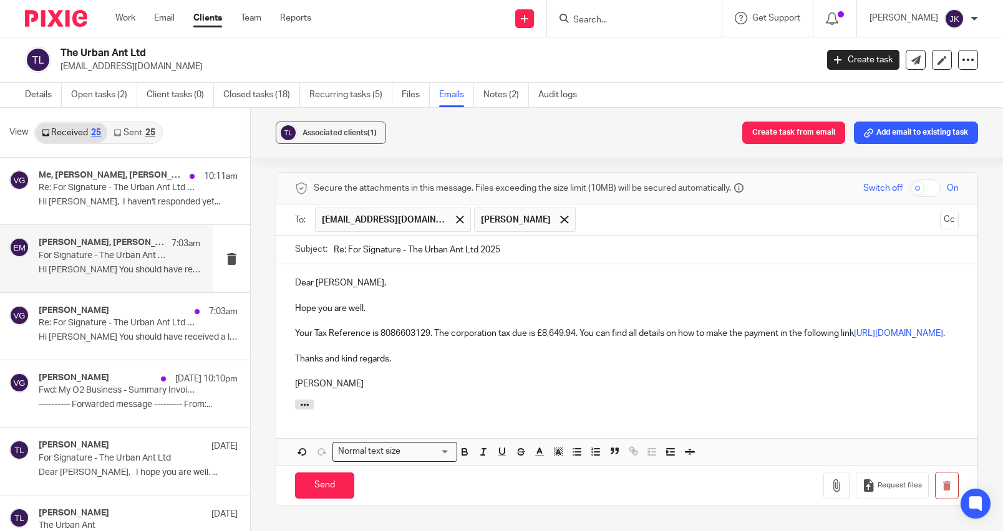
scroll to position [515, 0]
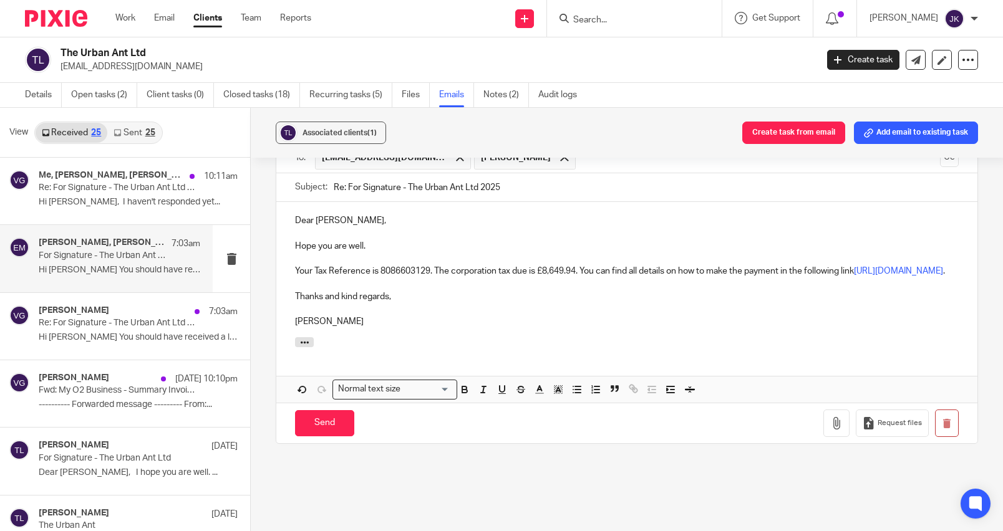
drag, startPoint x: 316, startPoint y: 438, endPoint x: 504, endPoint y: 344, distance: 210.0
click at [503, 345] on form "Secure the attachments in this message. Files exceeding the size limit (10MB) w…" at bounding box center [626, 277] width 701 height 334
click at [329, 437] on input "Send" at bounding box center [324, 423] width 59 height 27
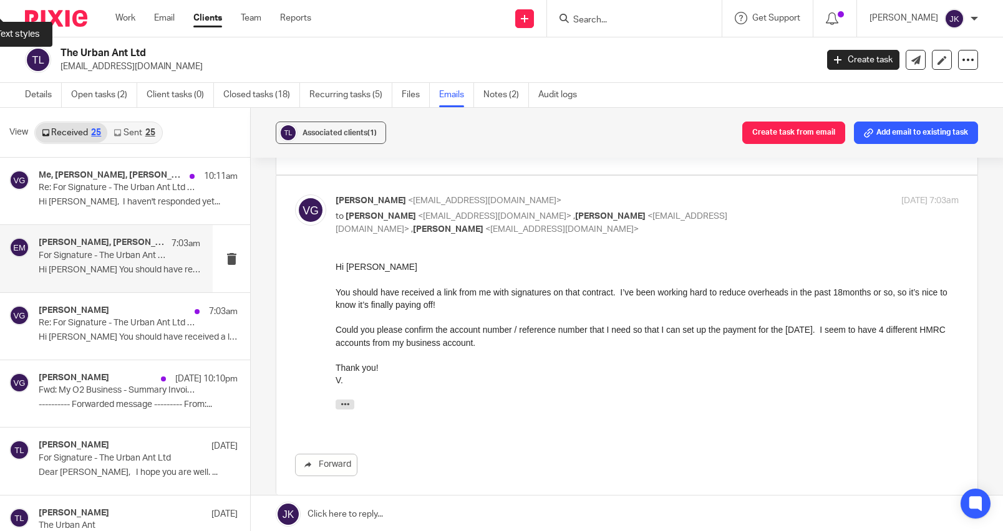
scroll to position [0, 0]
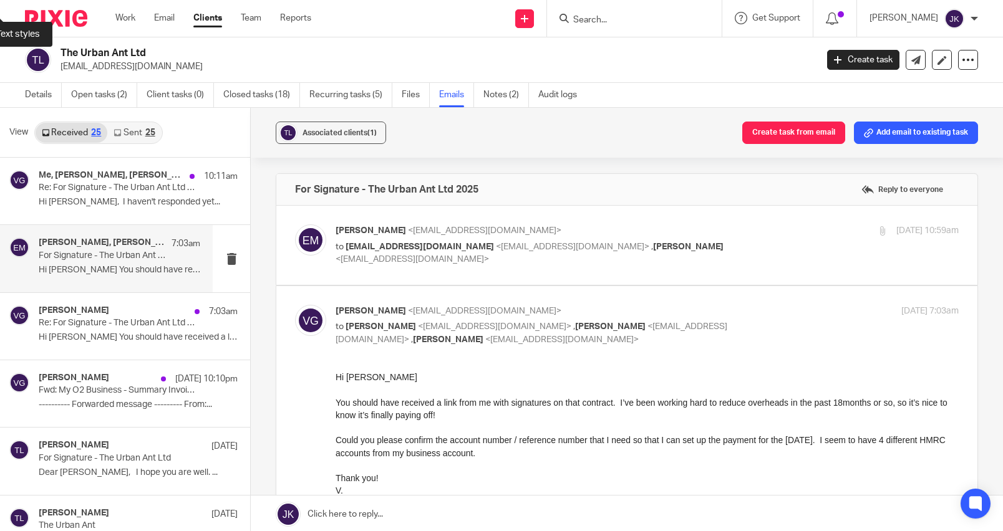
click at [125, 131] on link "Sent 25" at bounding box center [134, 133] width 54 height 20
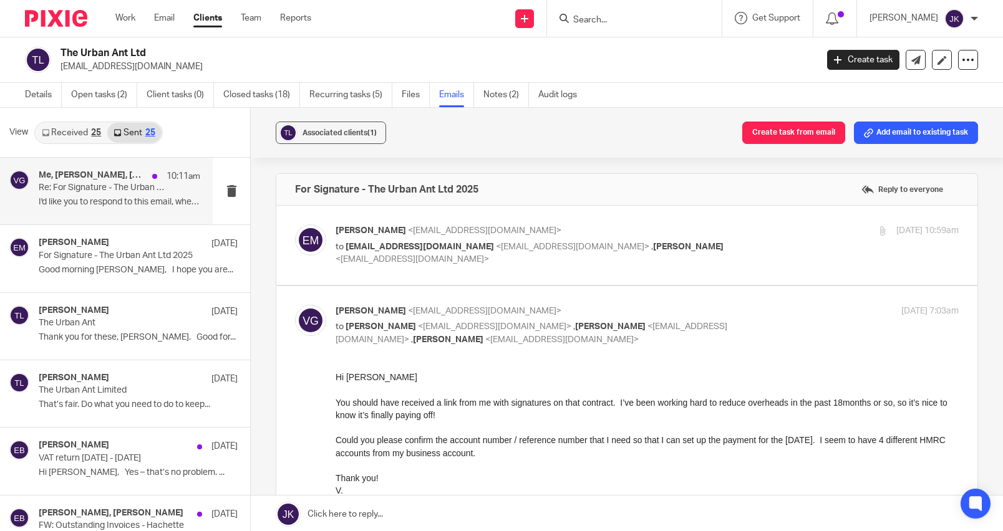
scroll to position [2, 0]
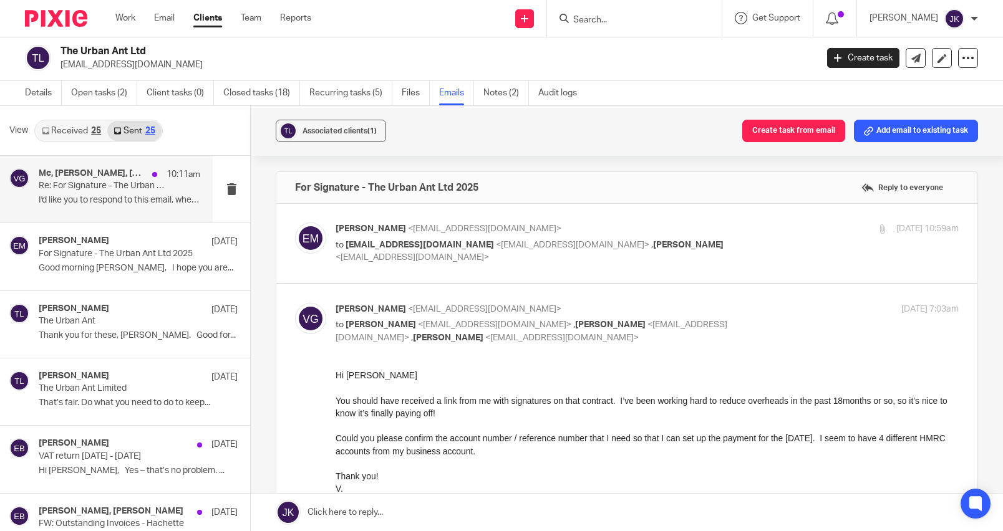
drag, startPoint x: 84, startPoint y: 188, endPoint x: 150, endPoint y: 197, distance: 66.7
click at [84, 188] on p "Re: For Signature - The Urban Ant Ltd 2025" at bounding box center [103, 186] width 129 height 11
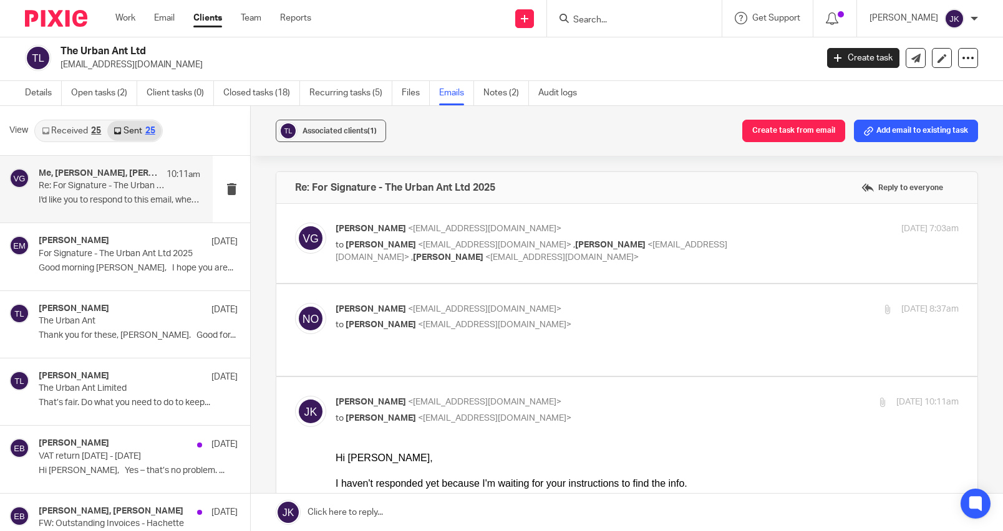
scroll to position [0, 0]
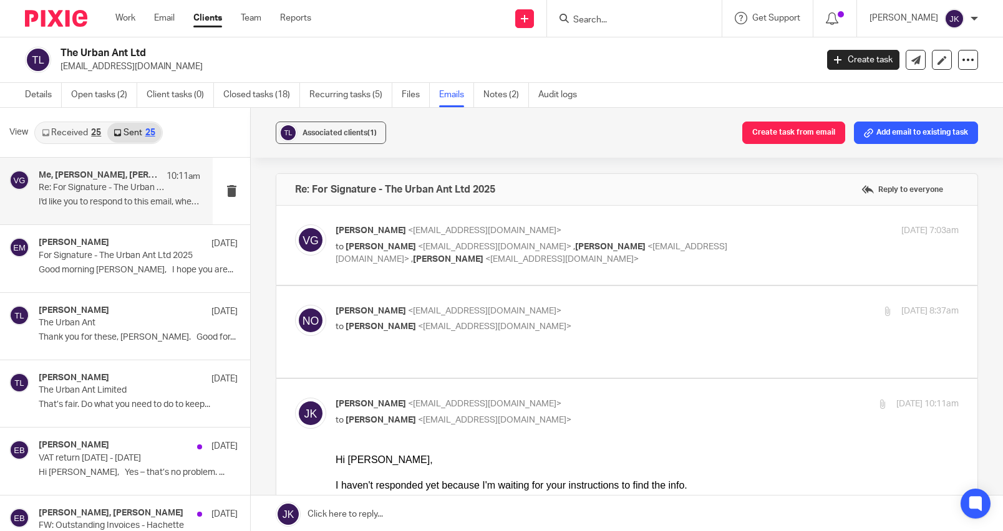
click at [85, 132] on link "Received 25" at bounding box center [72, 133] width 72 height 20
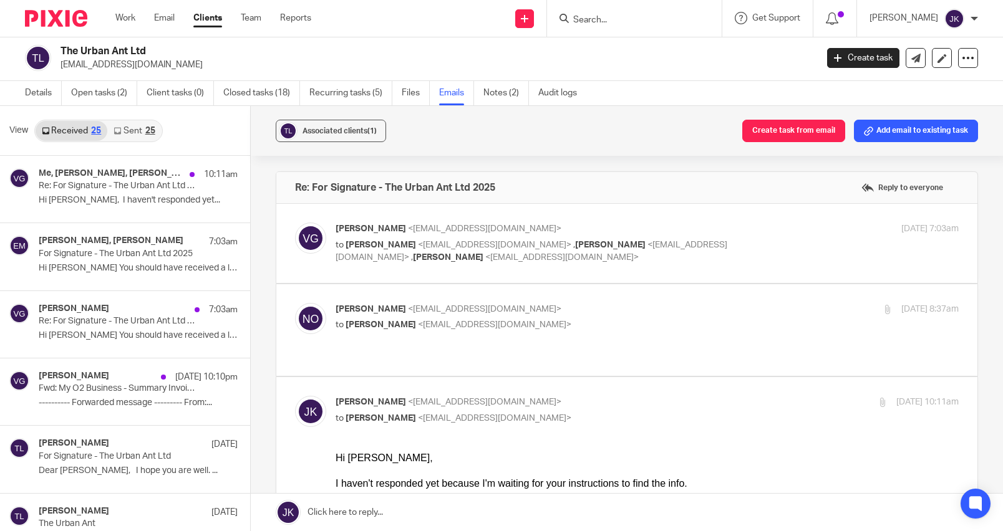
click at [135, 127] on link "Sent 25" at bounding box center [134, 131] width 54 height 20
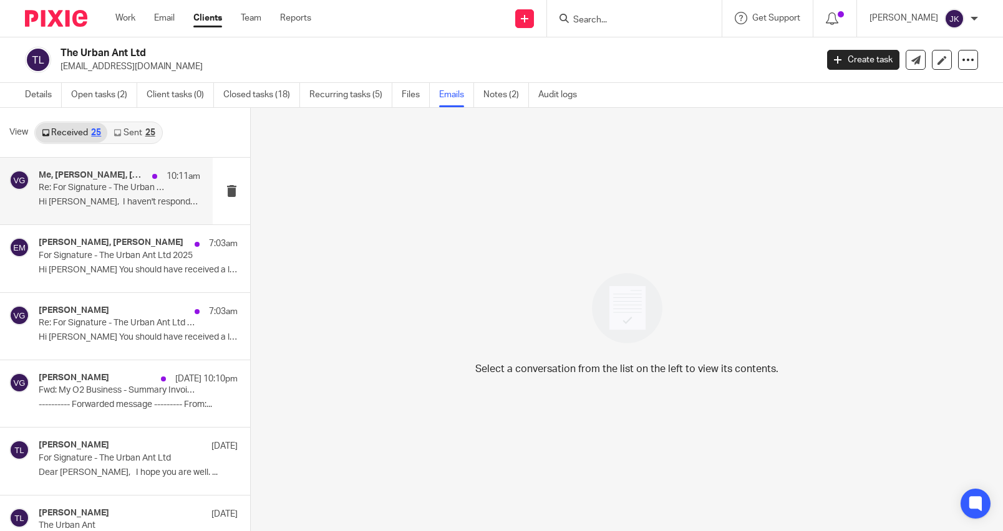
click at [133, 187] on p "Re: For Signature - The Urban Ant Ltd 2025" at bounding box center [103, 188] width 129 height 11
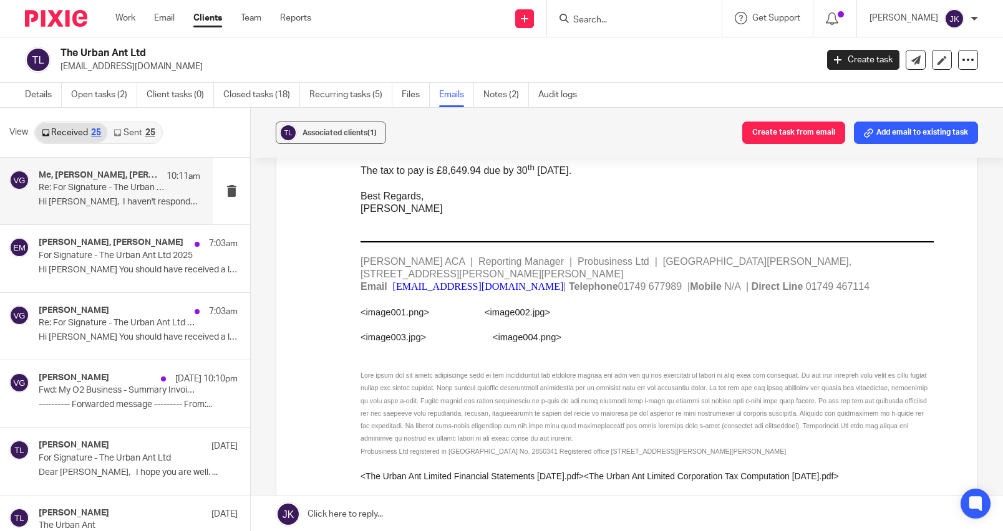
scroll to position [1310, 0]
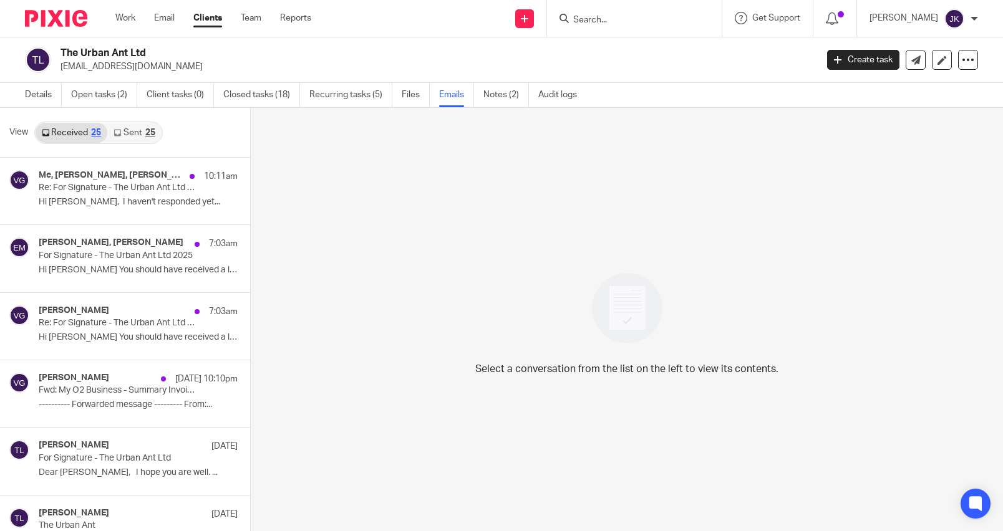
click at [120, 129] on icon at bounding box center [117, 132] width 7 height 7
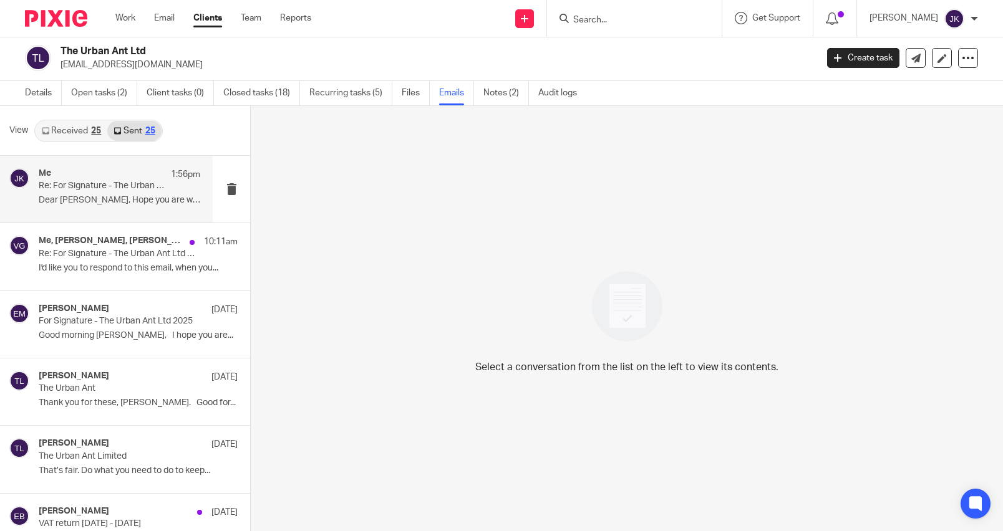
click at [119, 193] on div "Me 1:56pm Re: For Signature - The Urban Ant Ltd 2025 Dear [PERSON_NAME], Hope y…" at bounding box center [120, 189] width 162 height 42
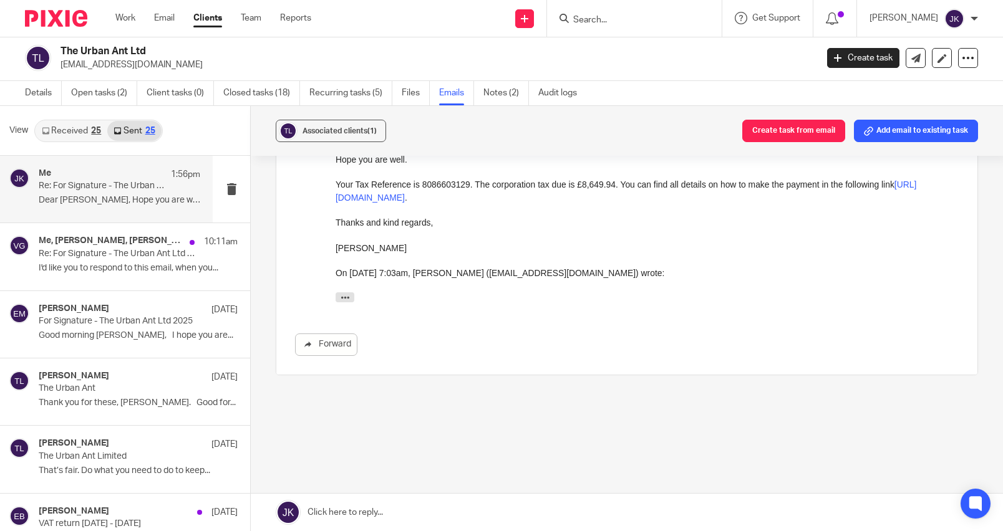
scroll to position [168, 0]
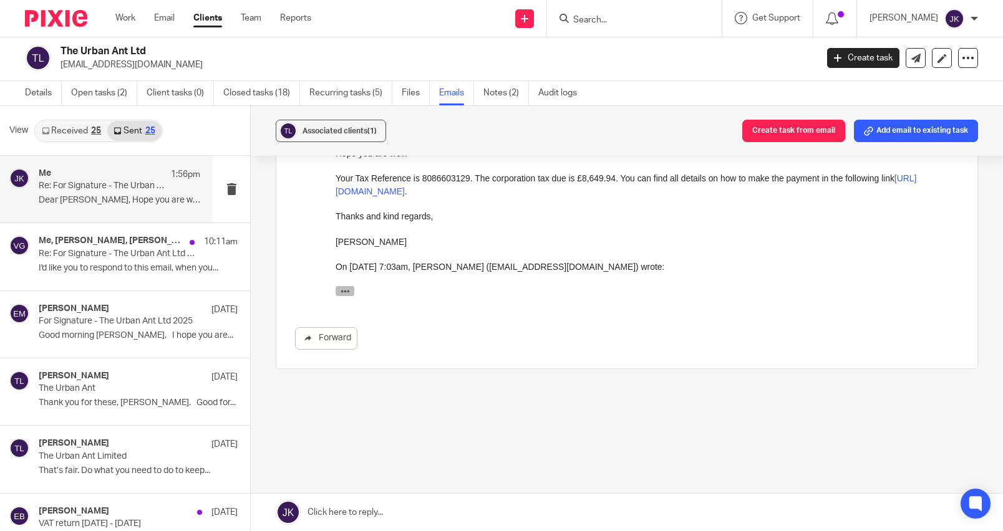
click at [347, 290] on icon "button" at bounding box center [345, 290] width 9 height 9
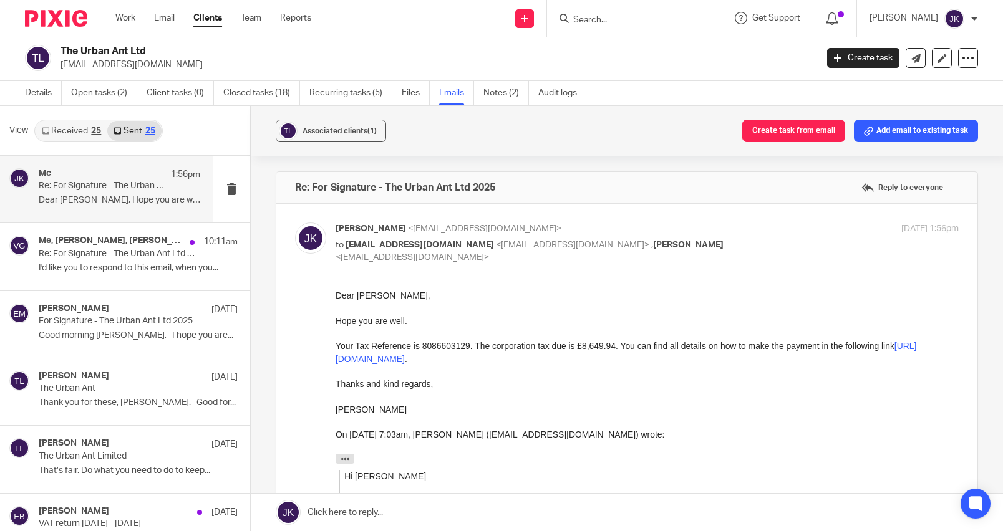
scroll to position [0, 0]
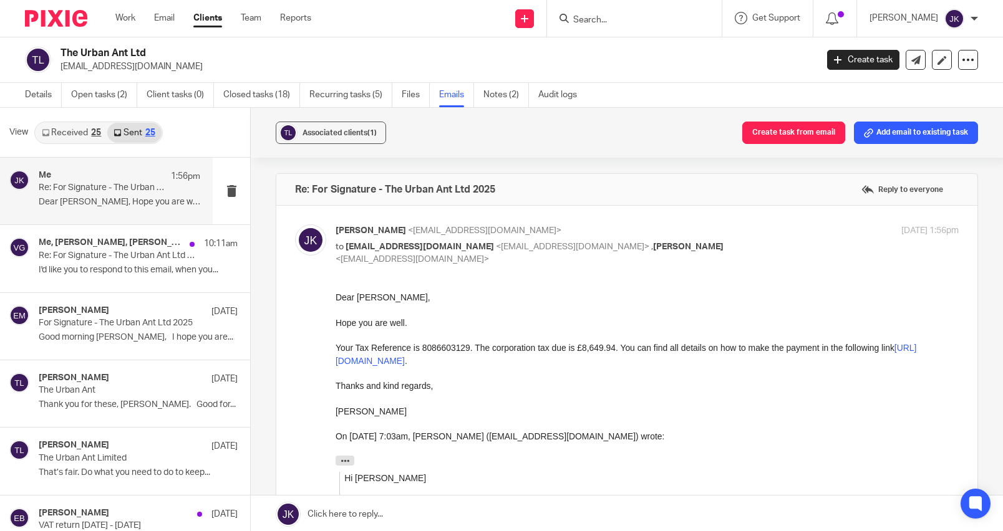
click at [123, 7] on div "Work Email Clients Team Reports Work Email Clients Team Reports Settings" at bounding box center [216, 18] width 227 height 37
click at [123, 14] on link "Work" at bounding box center [125, 18] width 20 height 12
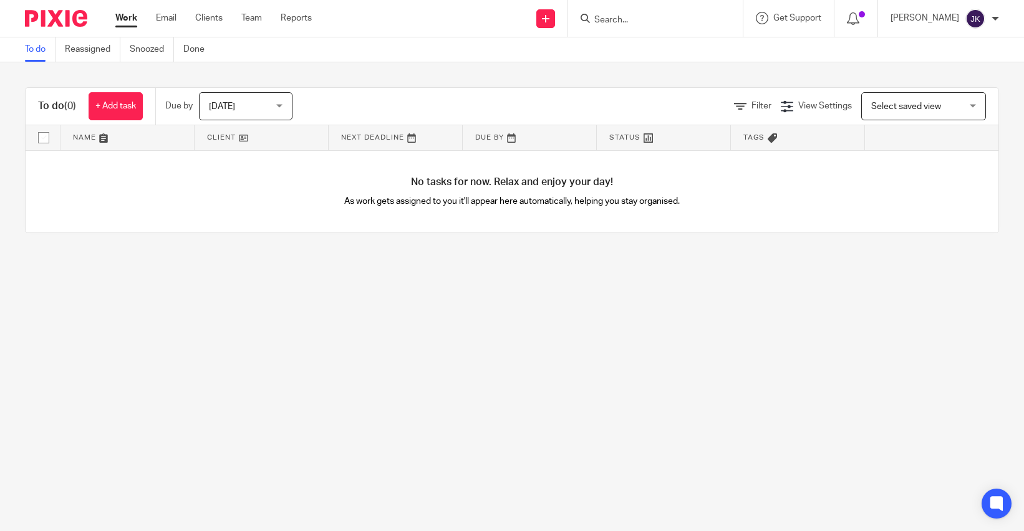
click at [621, 29] on div at bounding box center [655, 18] width 175 height 37
click at [619, 21] on input "Search" at bounding box center [649, 20] width 112 height 11
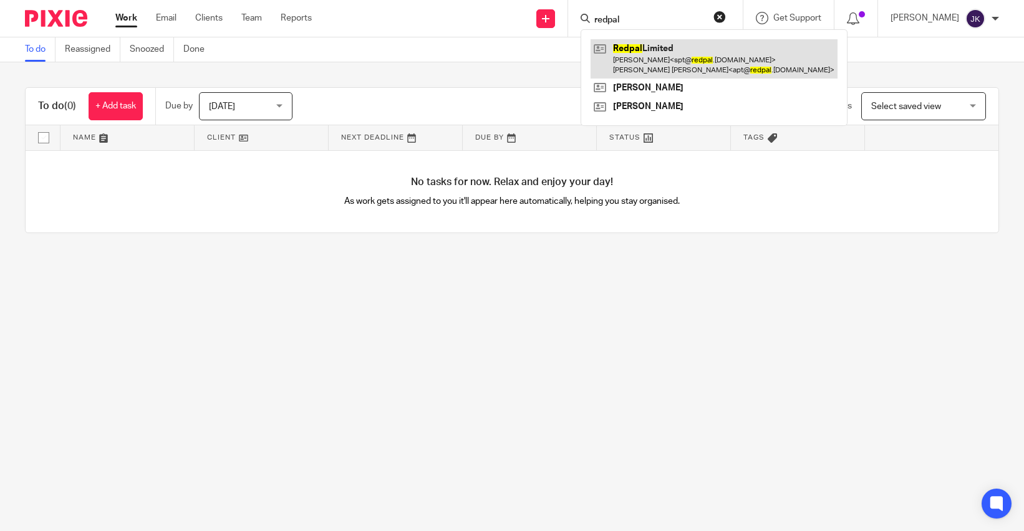
type input "redpal"
click at [682, 64] on link at bounding box center [714, 58] width 247 height 39
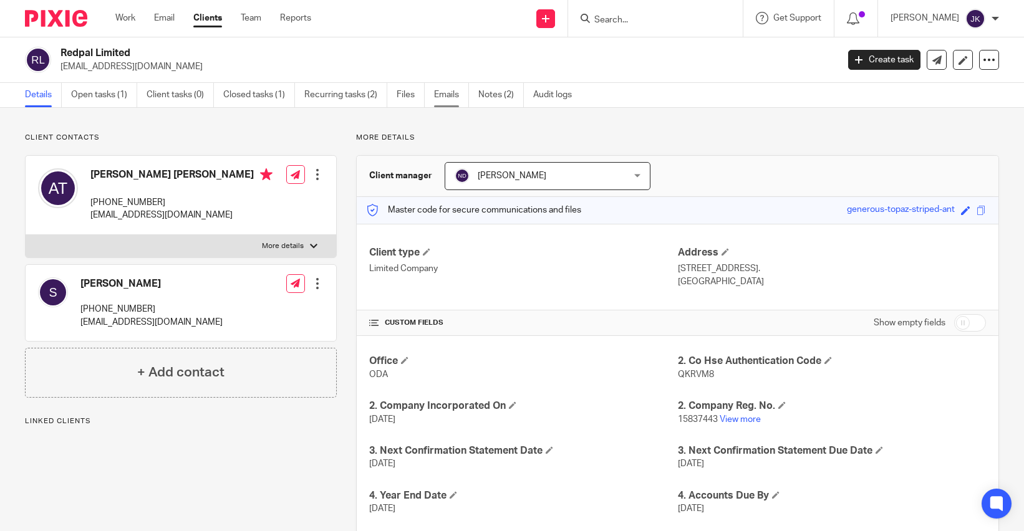
click at [465, 93] on link "Emails" at bounding box center [451, 95] width 35 height 24
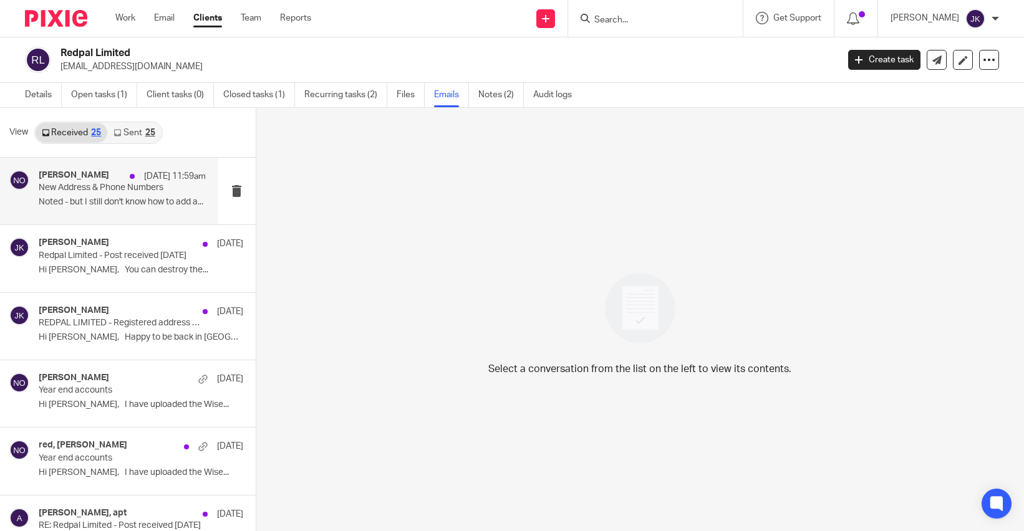
click at [136, 199] on p "Noted - but I still don't know how to add a..." at bounding box center [122, 202] width 167 height 11
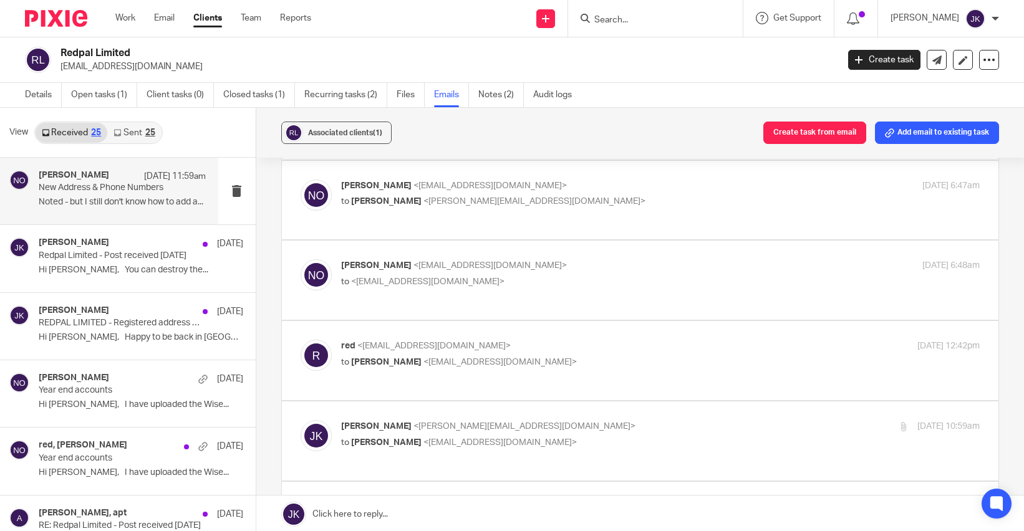
scroll to position [125, 0]
click at [562, 358] on p "to Niall O'Driscoll <niall@odaccountants.co.uk>" at bounding box center [554, 363] width 426 height 13
checkbox input "true"
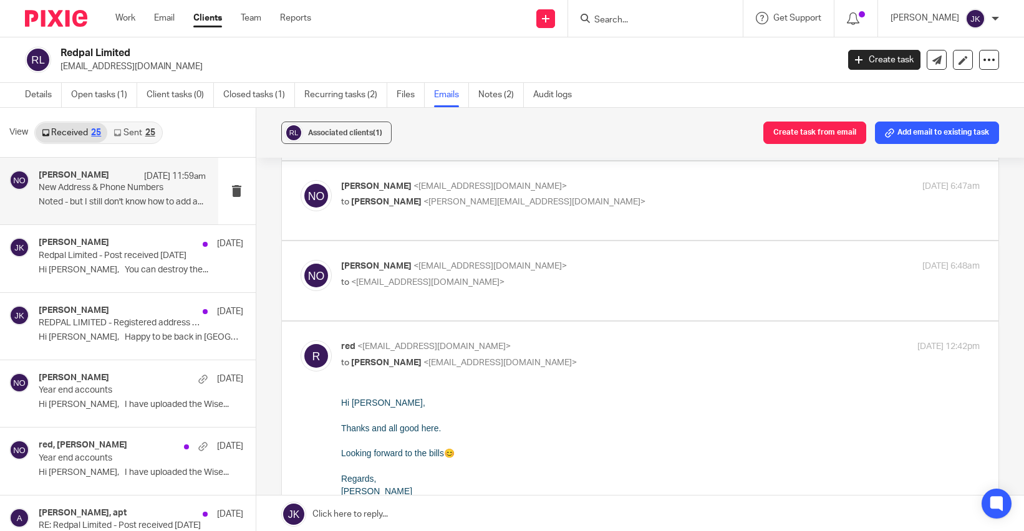
click at [554, 311] on label at bounding box center [640, 280] width 717 height 79
click at [301, 260] on input "checkbox" at bounding box center [300, 259] width 1 height 1
checkbox input "true"
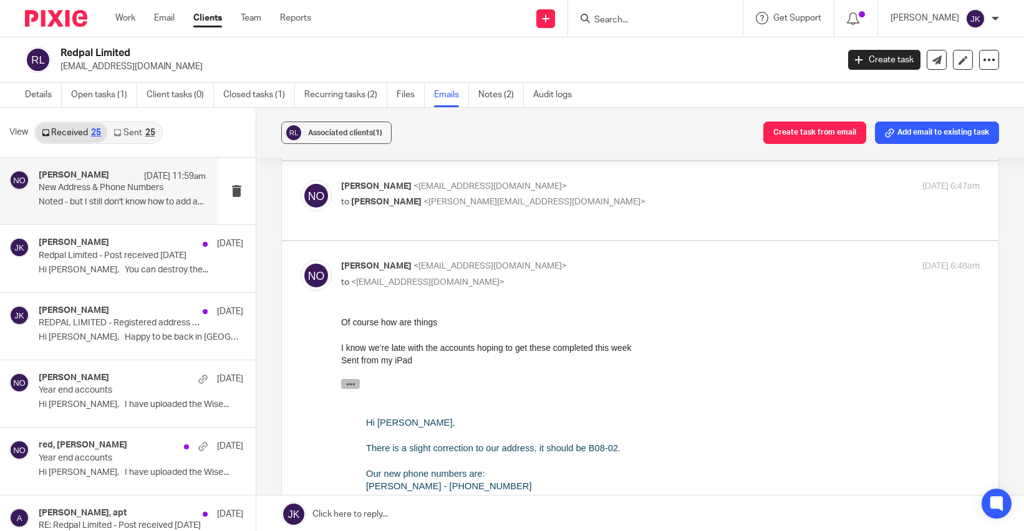
click at [350, 385] on icon "button" at bounding box center [350, 384] width 9 height 9
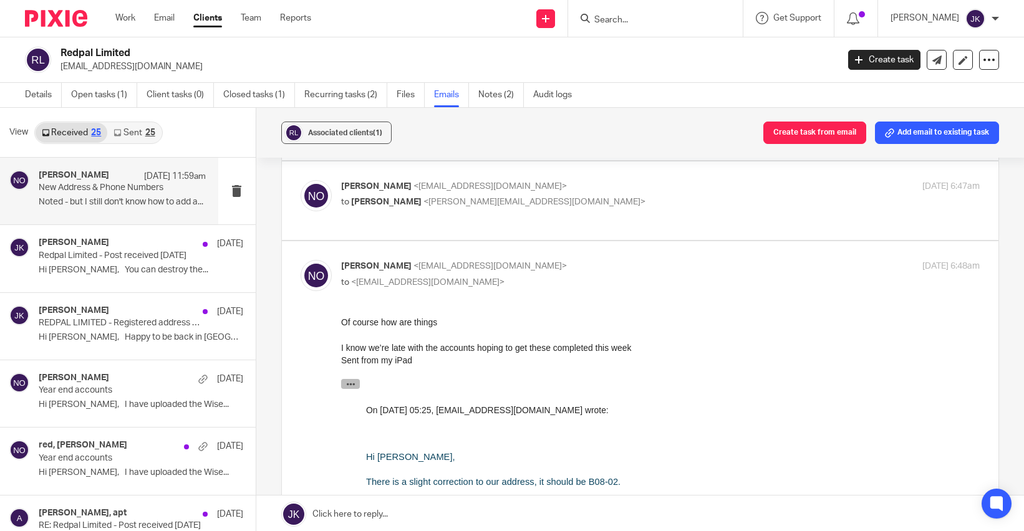
click at [350, 385] on icon "button" at bounding box center [350, 384] width 9 height 9
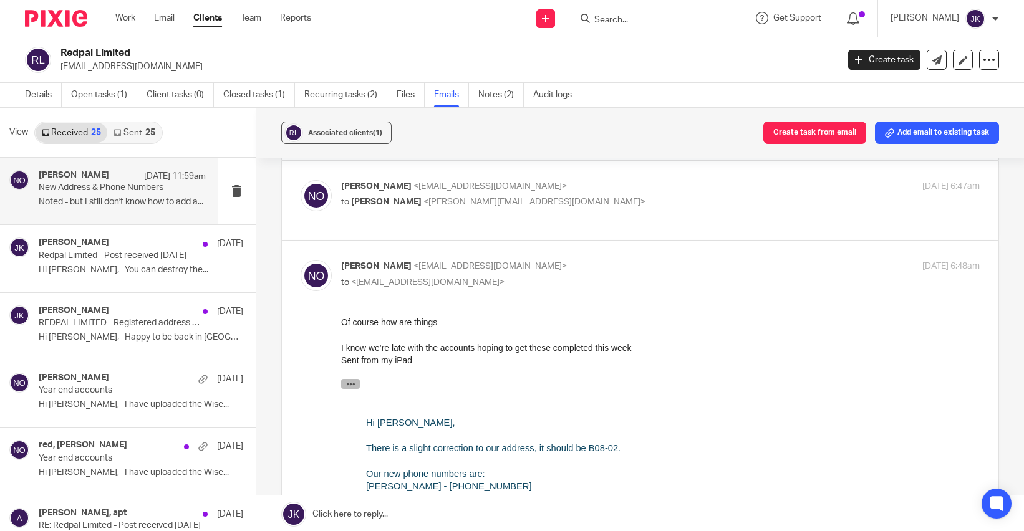
click at [350, 385] on icon "button" at bounding box center [350, 384] width 9 height 9
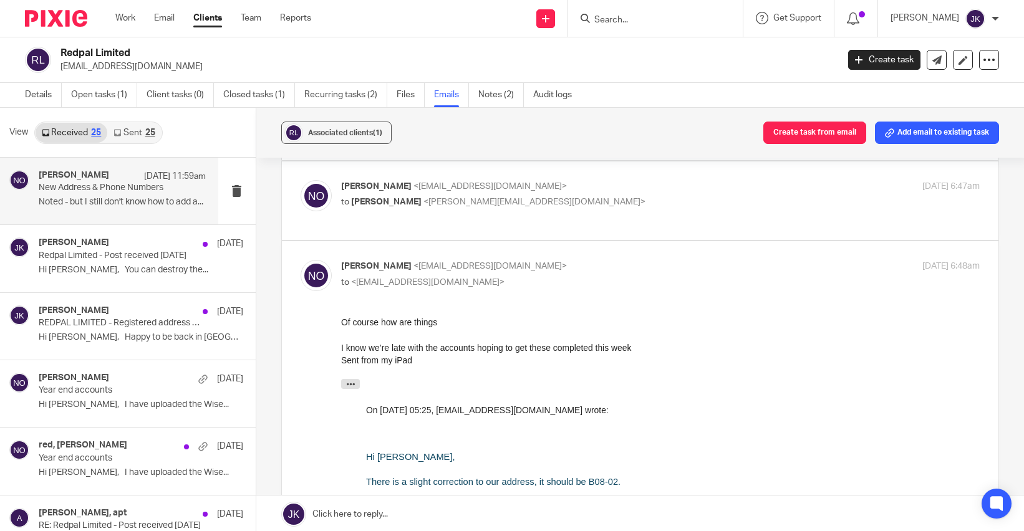
click at [387, 225] on label at bounding box center [640, 201] width 717 height 79
click at [301, 180] on input "checkbox" at bounding box center [300, 180] width 1 height 1
checkbox input "true"
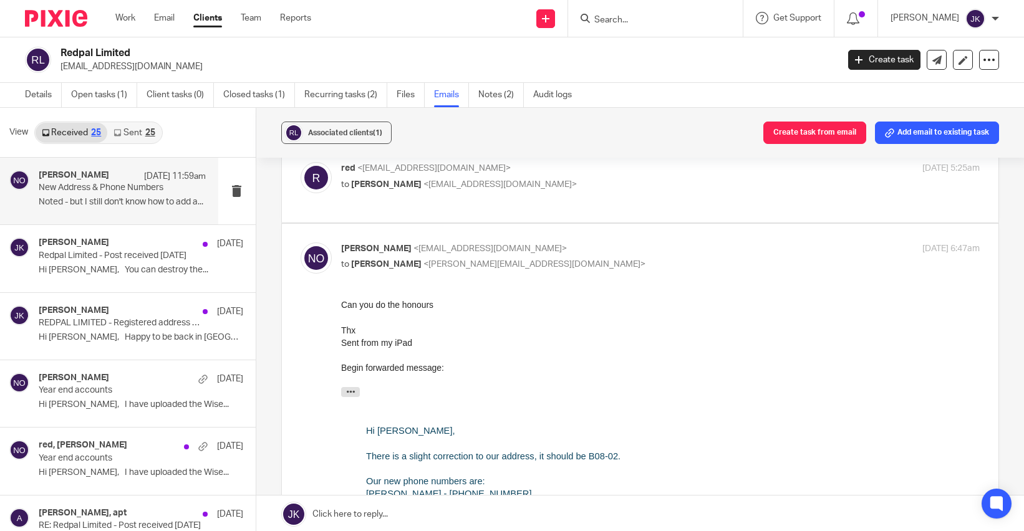
scroll to position [187, 0]
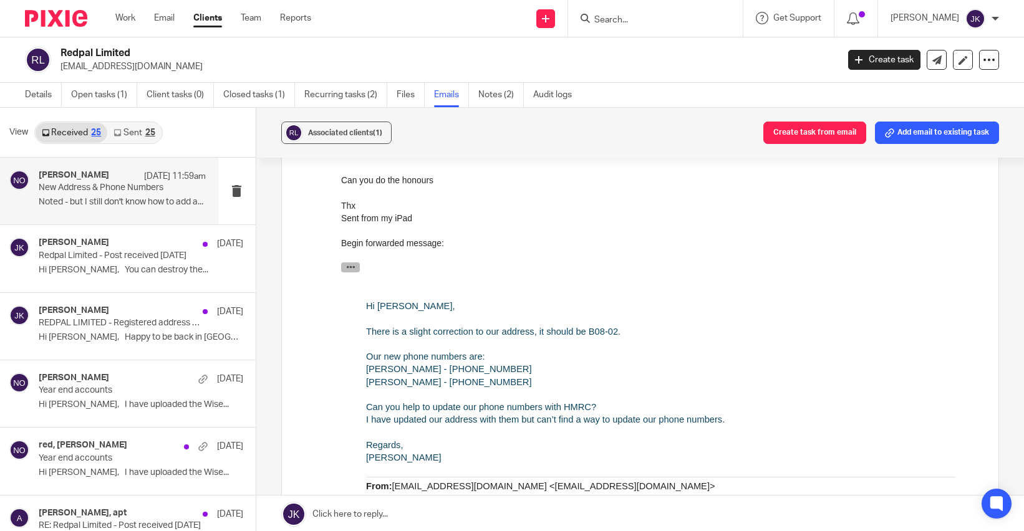
click at [347, 268] on icon "button" at bounding box center [350, 266] width 9 height 9
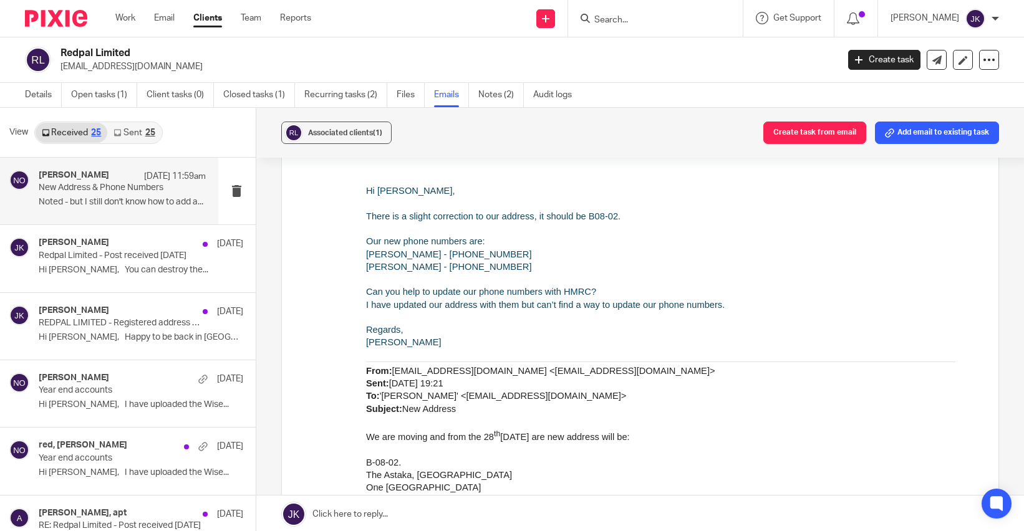
scroll to position [312, 0]
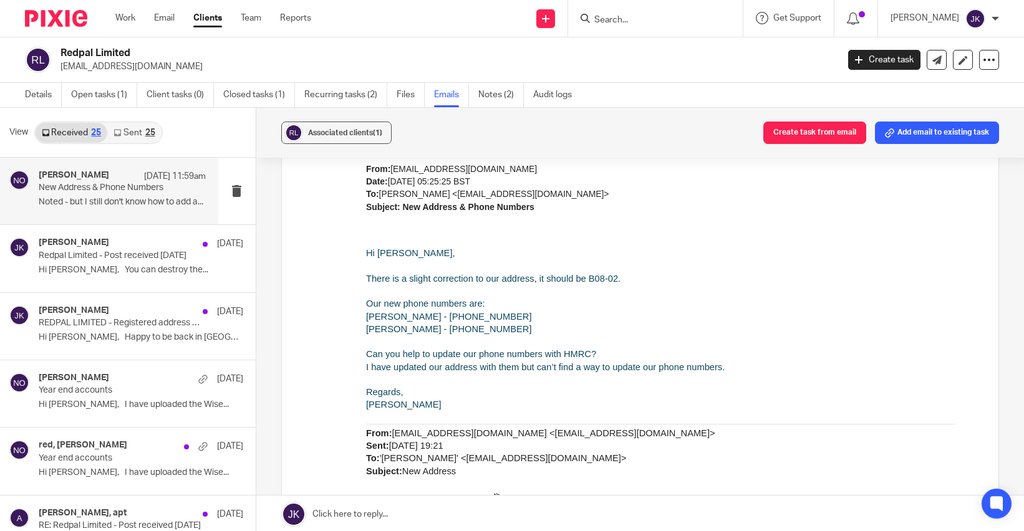
click at [125, 127] on link "Sent 25" at bounding box center [134, 133] width 54 height 20
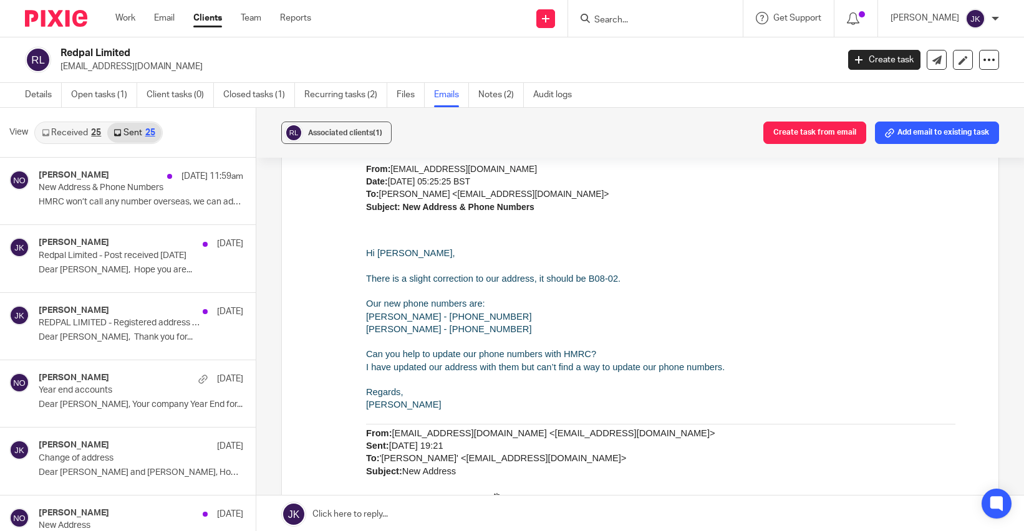
scroll to position [2, 0]
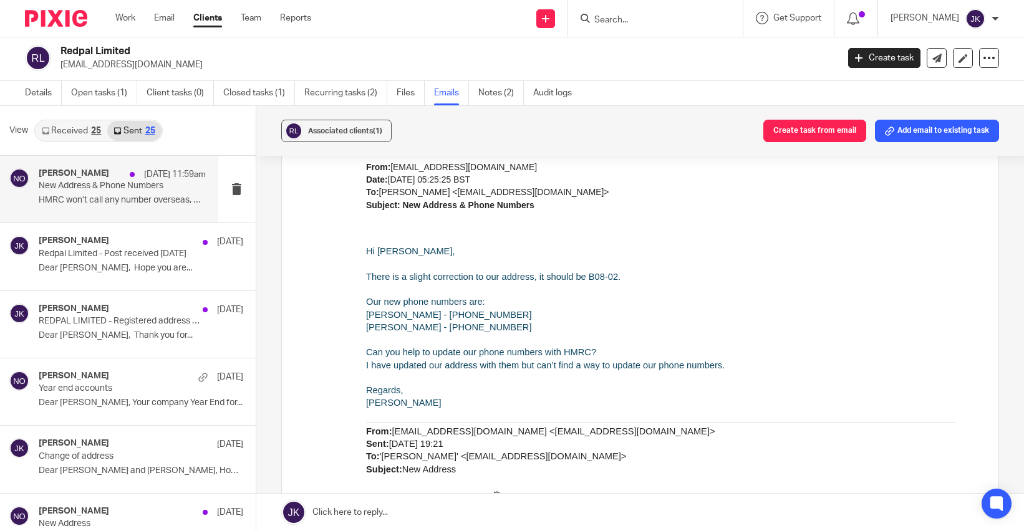
click at [140, 211] on div "Niall O'Driscoll 15 Sep 11:59am New Address & Phone Numbers HMRC won’t call any…" at bounding box center [109, 189] width 218 height 67
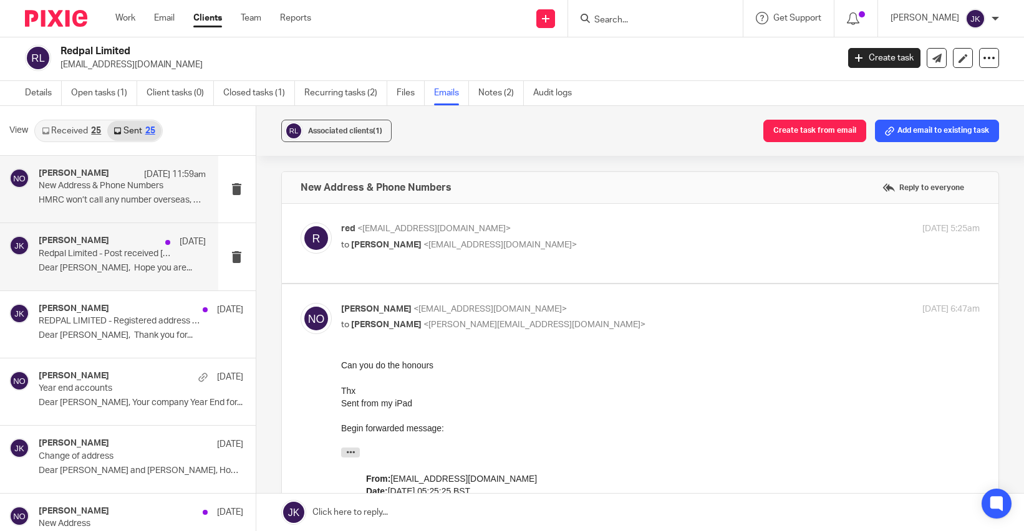
click at [120, 264] on p "Dear Andrew, Hope you are..." at bounding box center [122, 268] width 167 height 11
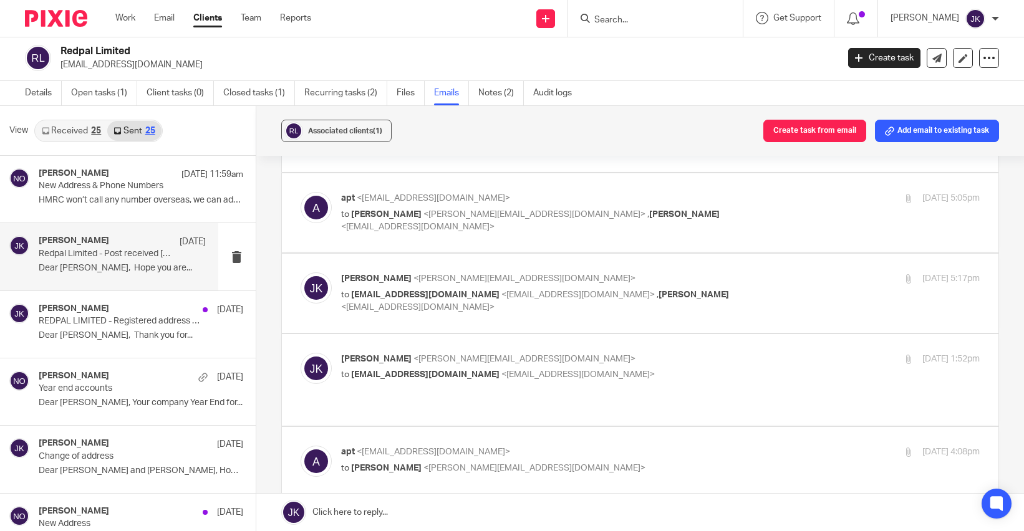
scroll to position [125, 0]
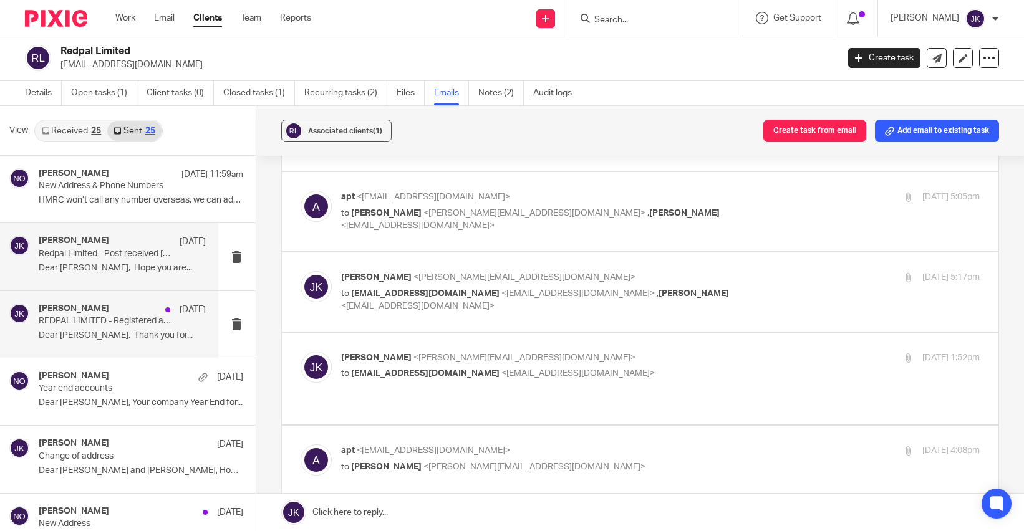
click at [112, 340] on p "Dear Andrew, Thank you for..." at bounding box center [122, 336] width 167 height 11
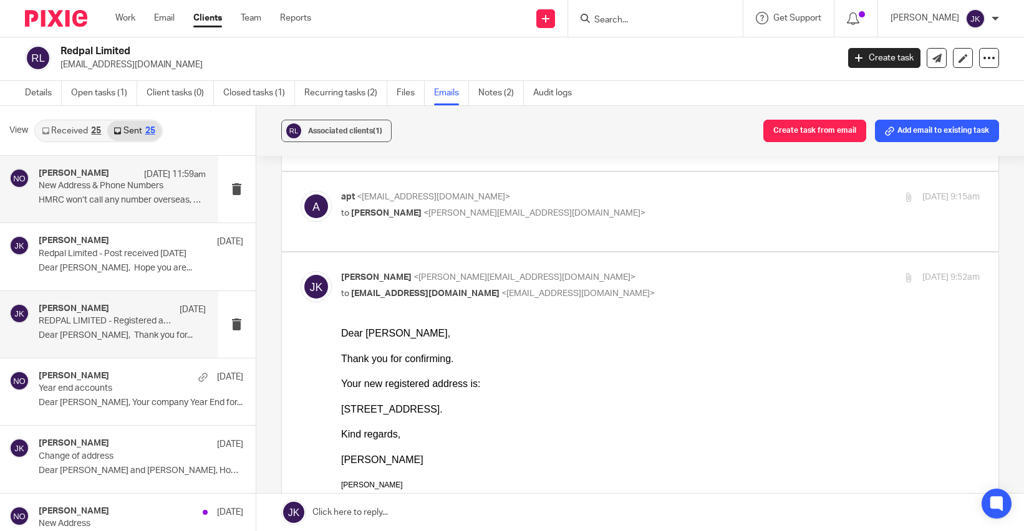
click at [107, 201] on p "HMRC won’t call any number overseas, we can add..." at bounding box center [122, 200] width 167 height 11
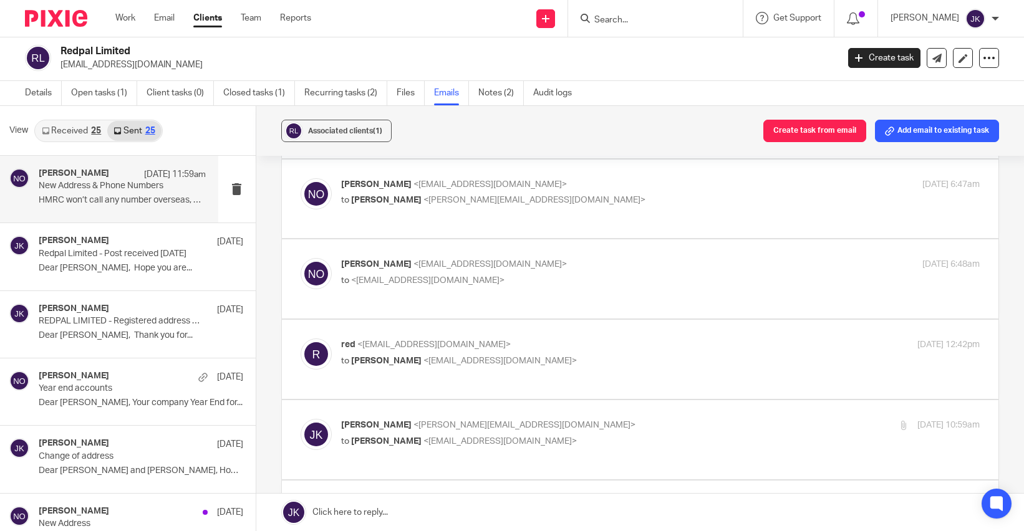
click at [488, 358] on span "<niall@odaccountants.co.uk>" at bounding box center [500, 361] width 153 height 9
checkbox input "true"
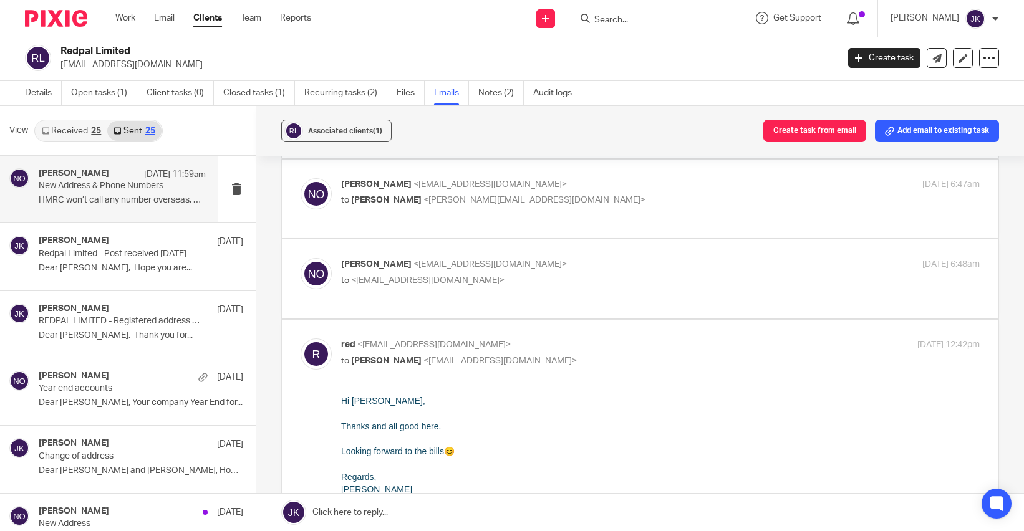
click at [553, 307] on label at bounding box center [640, 279] width 717 height 79
click at [301, 258] on input "checkbox" at bounding box center [300, 258] width 1 height 1
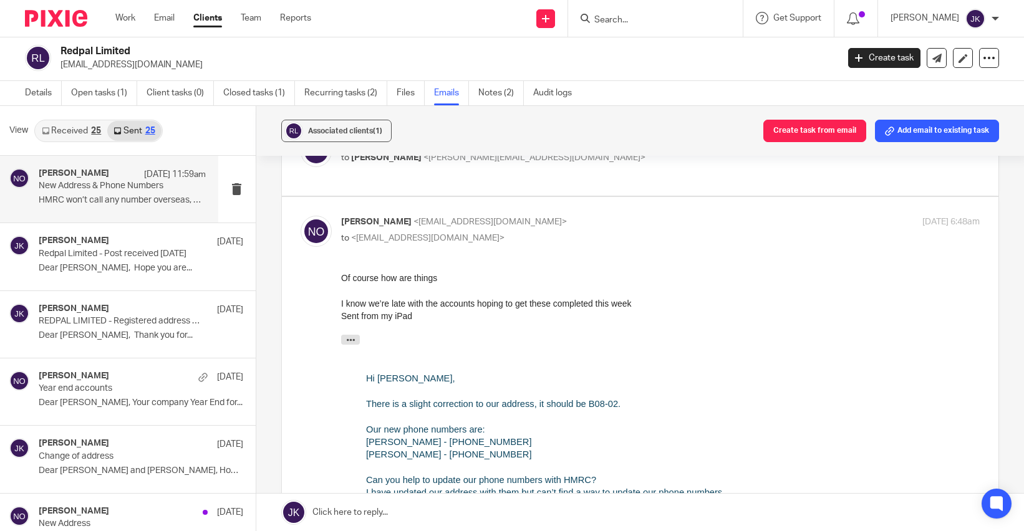
scroll to position [187, 0]
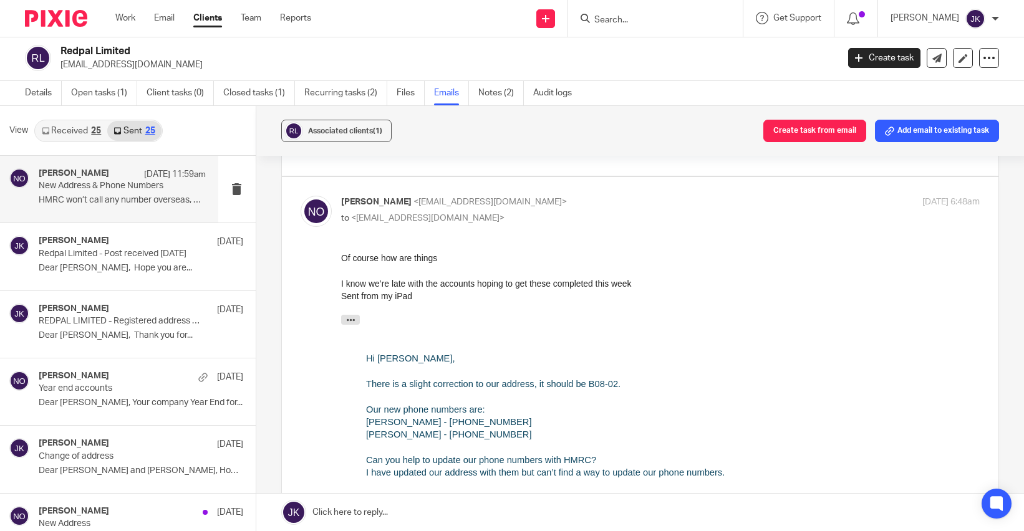
click at [563, 216] on p "to <red@redpal.com>" at bounding box center [554, 218] width 426 height 13
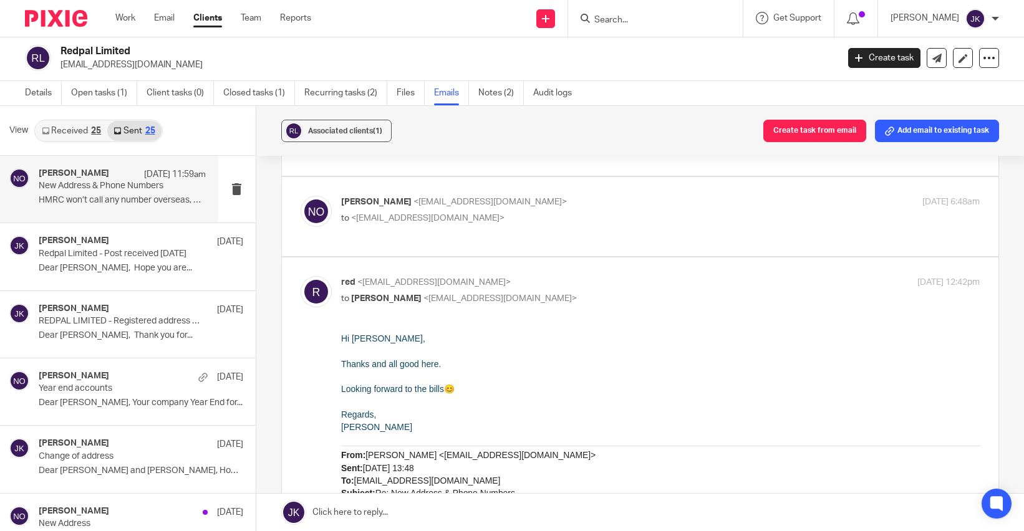
click at [651, 197] on p "Niall O'Driscoll <niall@odaccountants.co.uk>" at bounding box center [554, 202] width 426 height 13
checkbox input "true"
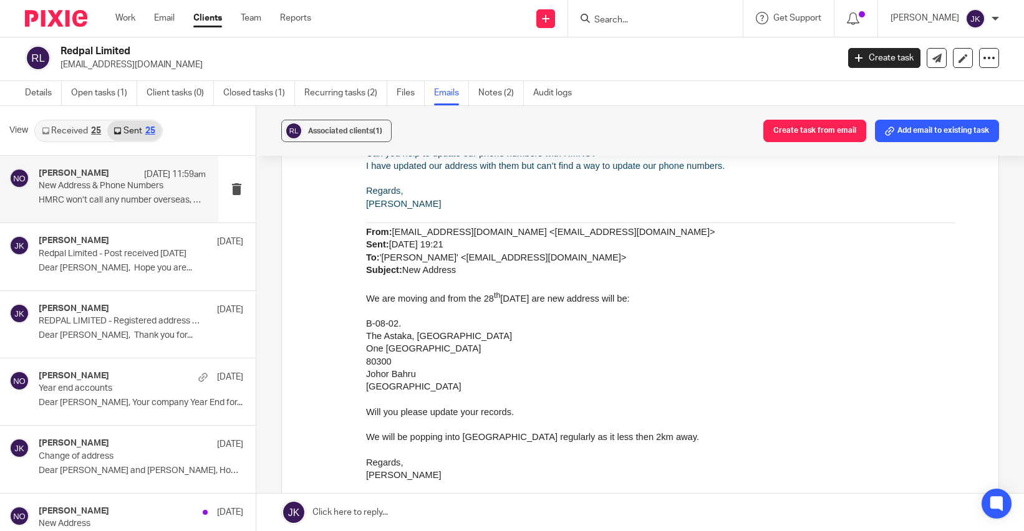
scroll to position [499, 0]
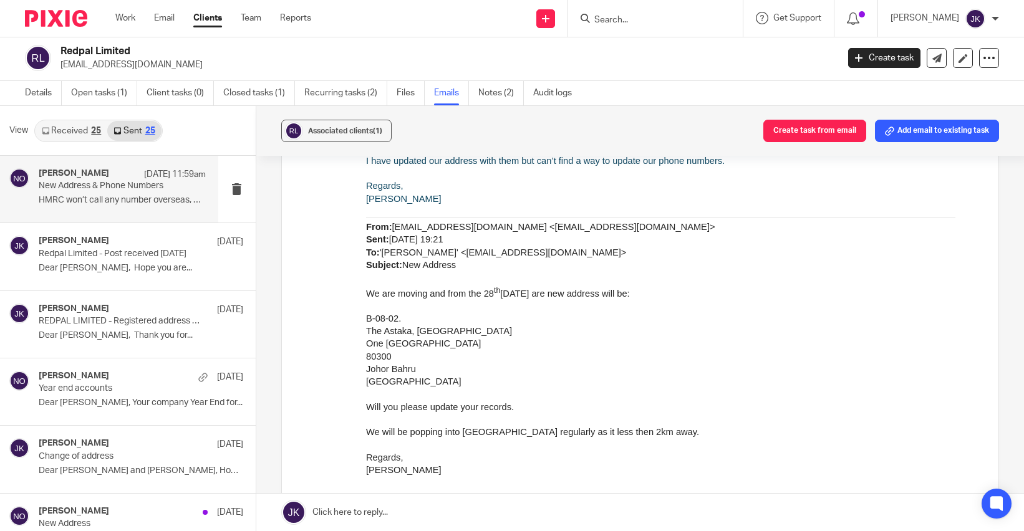
click at [77, 128] on link "Received 25" at bounding box center [72, 131] width 72 height 20
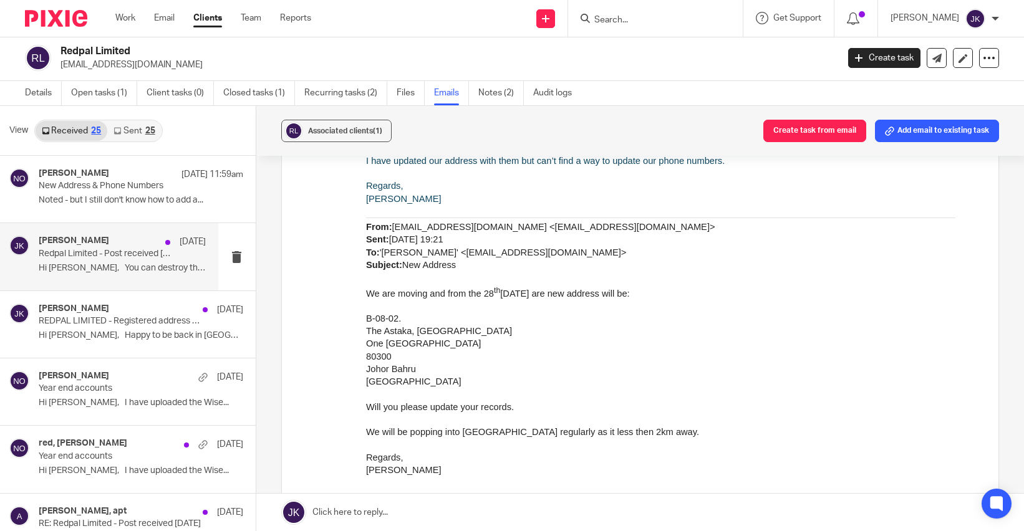
click at [97, 269] on p "Hi Johanne, You can destroy the..." at bounding box center [122, 268] width 167 height 11
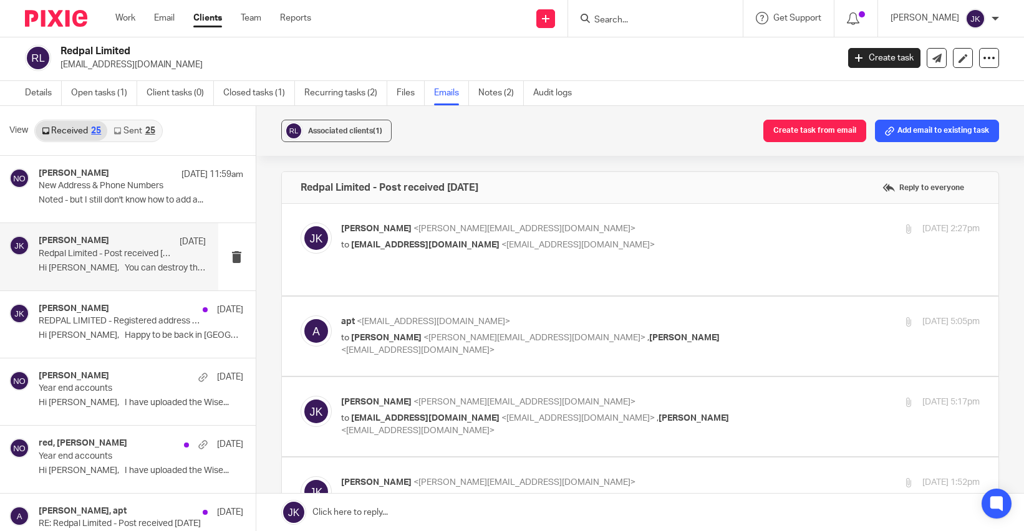
scroll to position [0, 0]
click at [98, 209] on div "Niall O'Driscoll 15 Sep 11:59am New Address & Phone Numbers Noted - but I still…" at bounding box center [122, 189] width 167 height 42
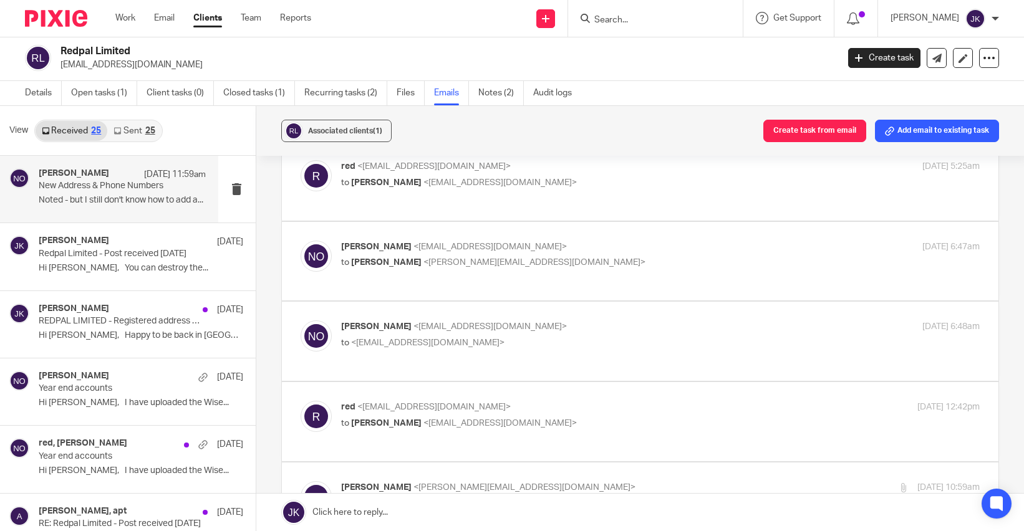
scroll to position [125, 0]
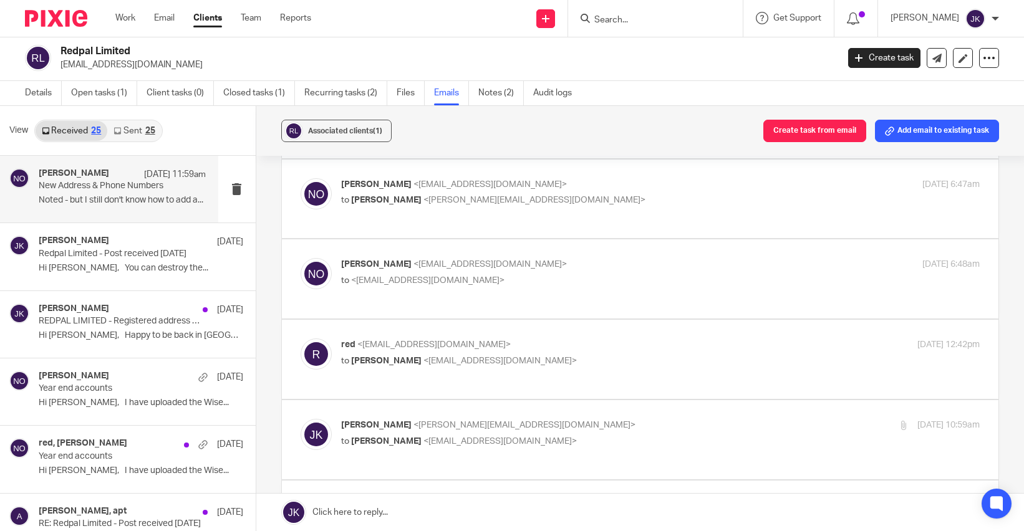
click at [434, 375] on div "red <red@redpal.com> to Niall O'Driscoll <niall@odaccountants.co.uk> 13 Sep 202…" at bounding box center [641, 360] width 680 height 42
click at [541, 365] on p "to Niall O'Driscoll <niall@odaccountants.co.uk>" at bounding box center [554, 361] width 426 height 13
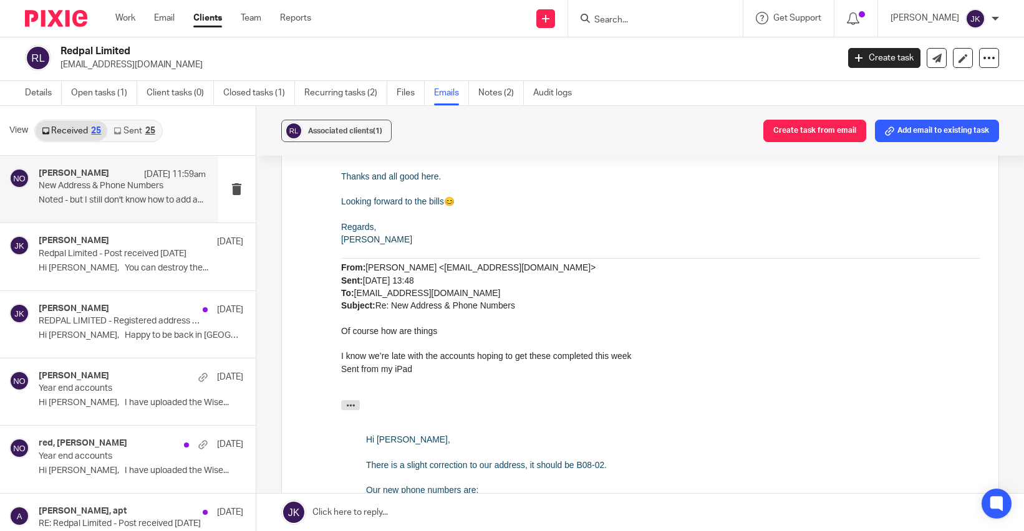
scroll to position [374, 0]
click at [651, 283] on p "From: Niall O'Driscoll <niall@odaccountants.co.uk> Sent: 13 September 2025 13:4…" at bounding box center [660, 287] width 639 height 51
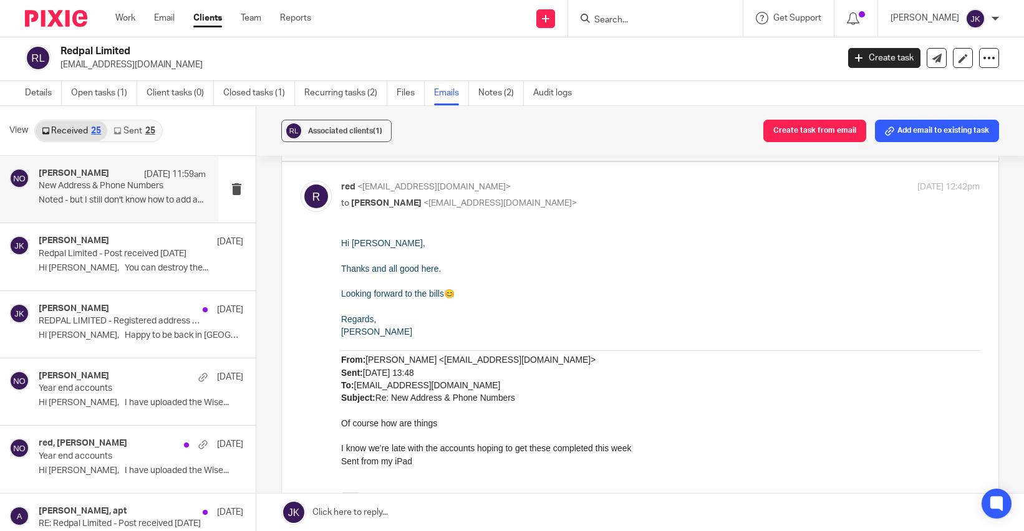
scroll to position [249, 0]
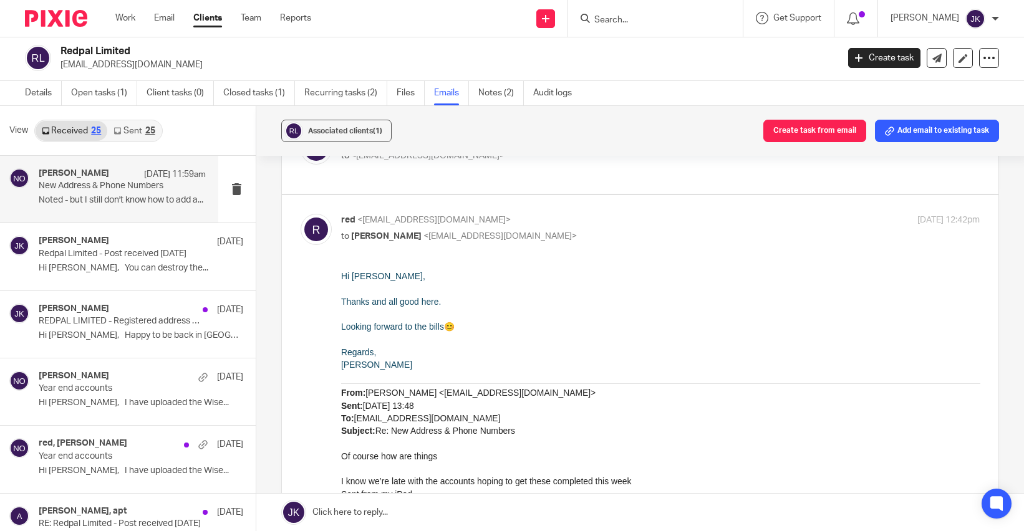
click at [538, 243] on p "to Niall O'Driscoll <niall@odaccountants.co.uk>" at bounding box center [554, 236] width 426 height 13
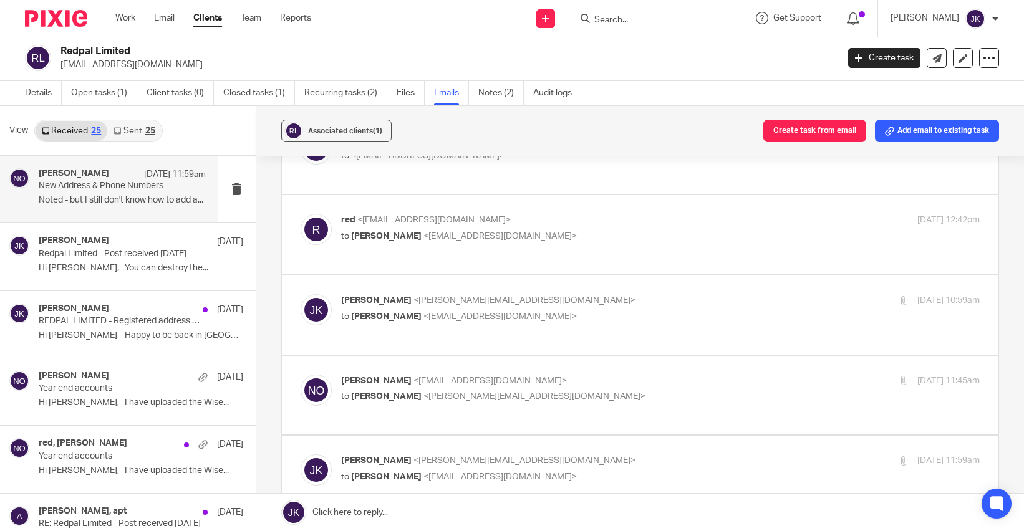
click at [767, 222] on div "13 Sep 2025 12:42pm" at bounding box center [873, 220] width 213 height 13
checkbox input "true"
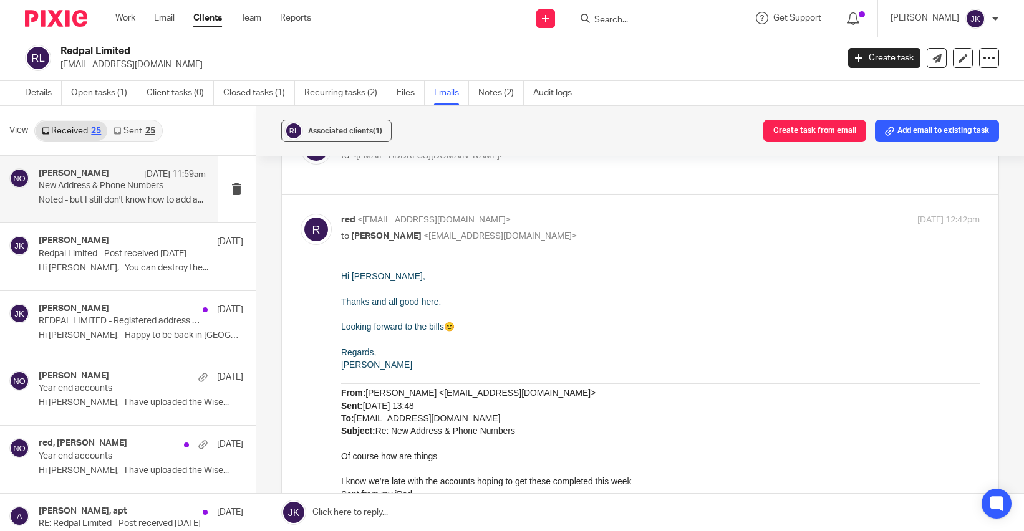
scroll to position [0, 0]
click at [574, 278] on p "Hi Niall," at bounding box center [660, 276] width 639 height 12
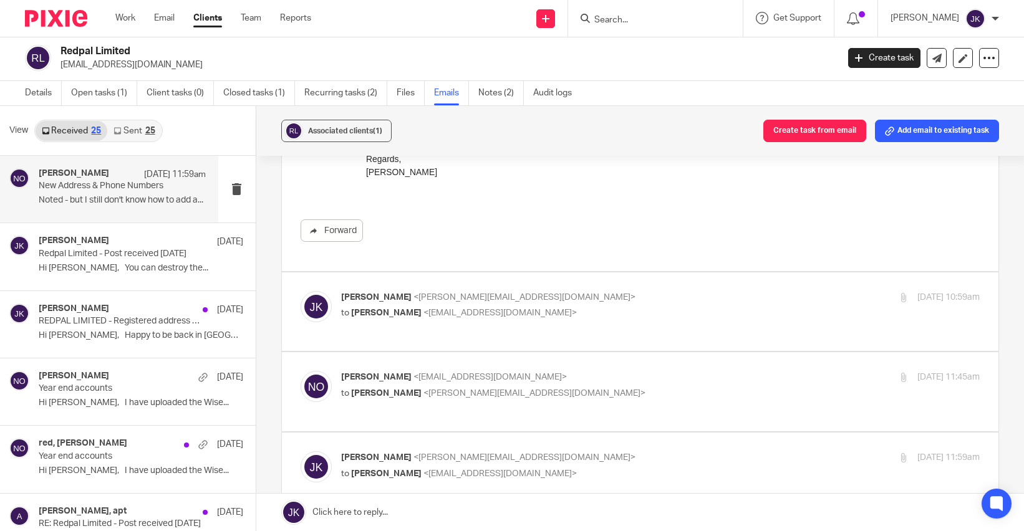
scroll to position [1065, 0]
click at [107, 199] on p "Noted - but I still don't know how to add a..." at bounding box center [122, 200] width 167 height 11
click at [129, 210] on div "Niall O'Driscoll 15 Sep 11:59am New Address & Phone Numbers Noted - but I still…" at bounding box center [122, 189] width 167 height 42
click at [129, 240] on div "Johanne Kassardjian 24 Aug" at bounding box center [122, 242] width 167 height 12
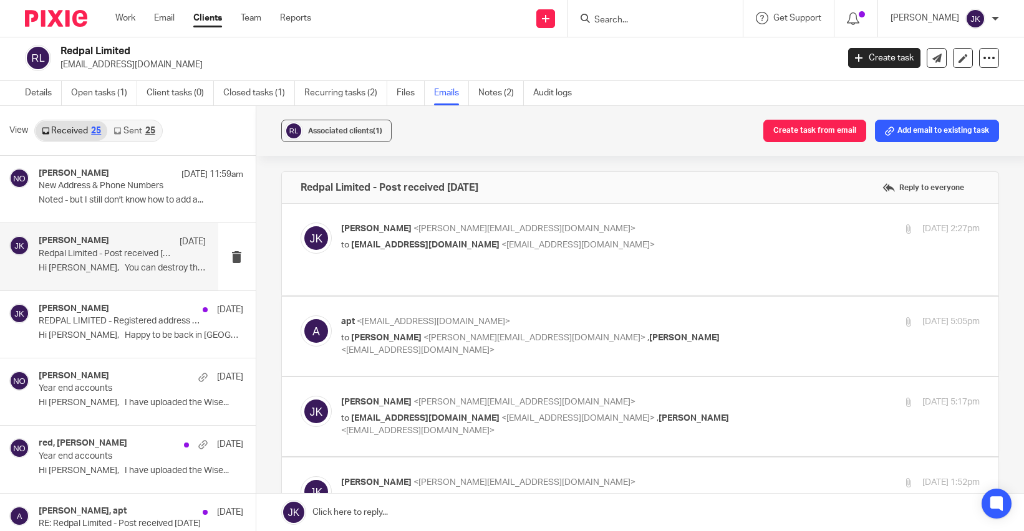
scroll to position [0, 0]
click at [128, 204] on p "Noted - but I still don't know how to add a..." at bounding box center [122, 200] width 167 height 11
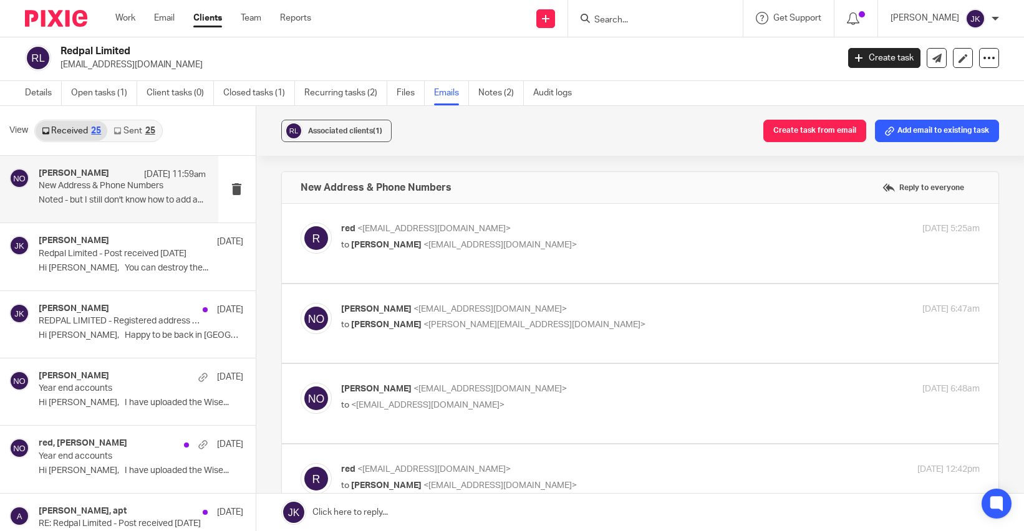
drag, startPoint x: 145, startPoint y: 52, endPoint x: 54, endPoint y: 47, distance: 91.2
click at [54, 47] on div "Redpal Limited red@redpal.com" at bounding box center [427, 58] width 805 height 26
copy div "Redpal Limited"
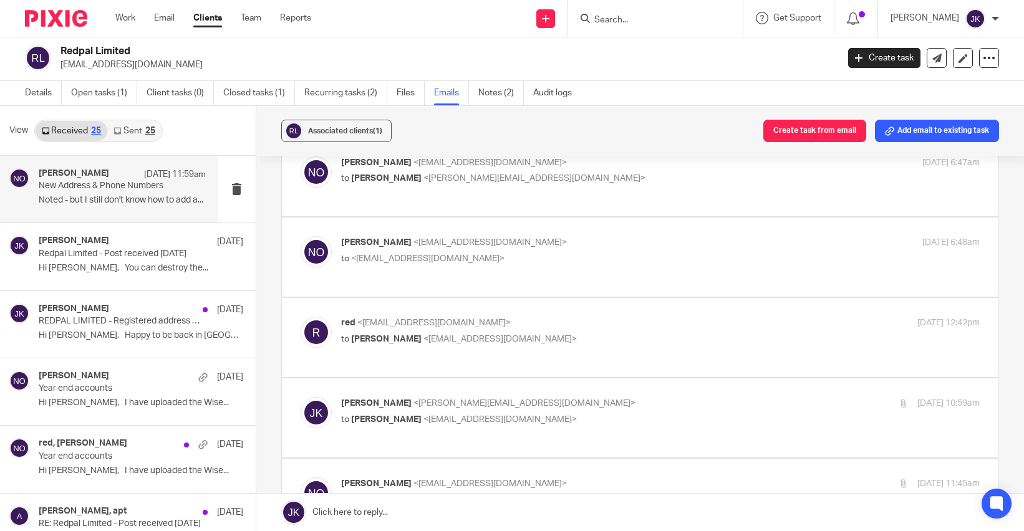
scroll to position [125, 0]
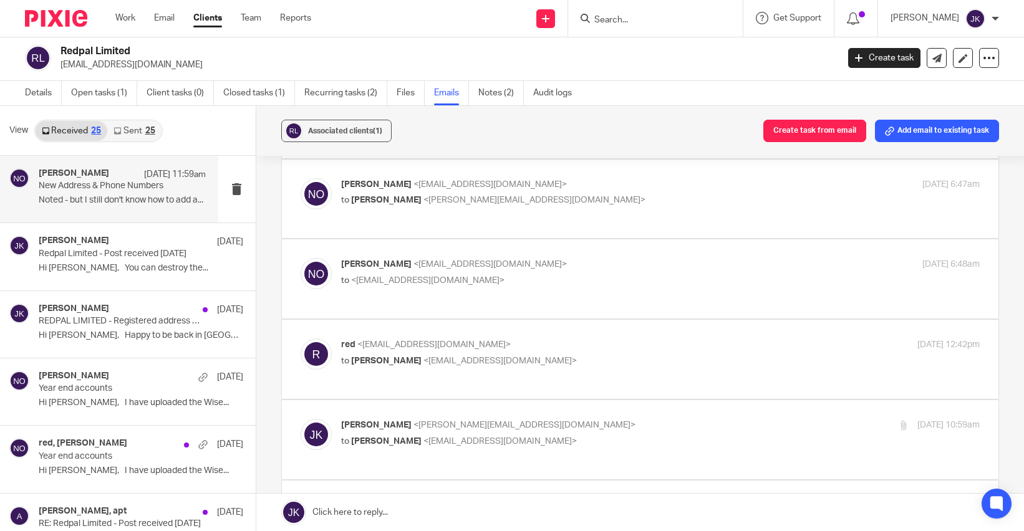
click at [480, 306] on label at bounding box center [640, 279] width 717 height 79
click at [301, 258] on input "checkbox" at bounding box center [300, 258] width 1 height 1
checkbox input "true"
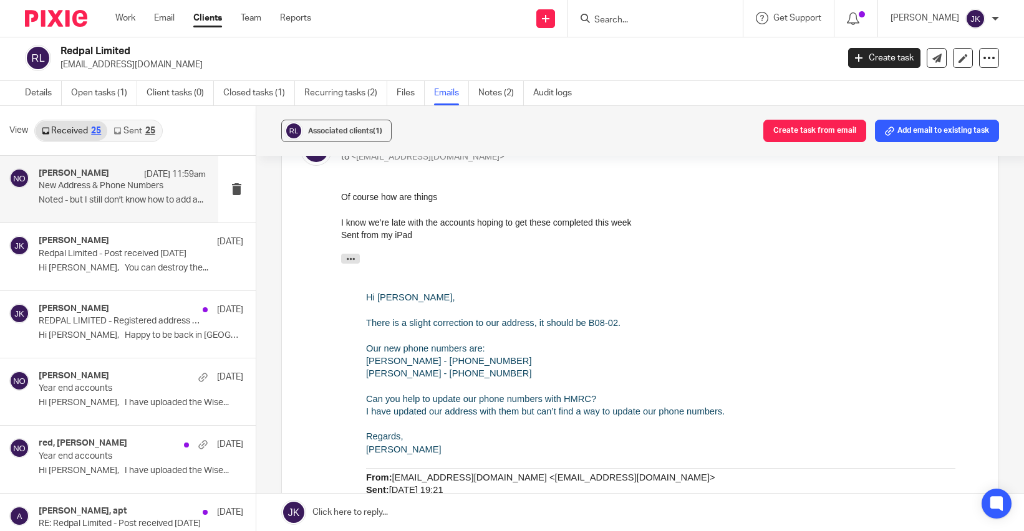
scroll to position [249, 0]
click at [110, 271] on p "Hi Johanne, You can destroy the..." at bounding box center [122, 268] width 167 height 11
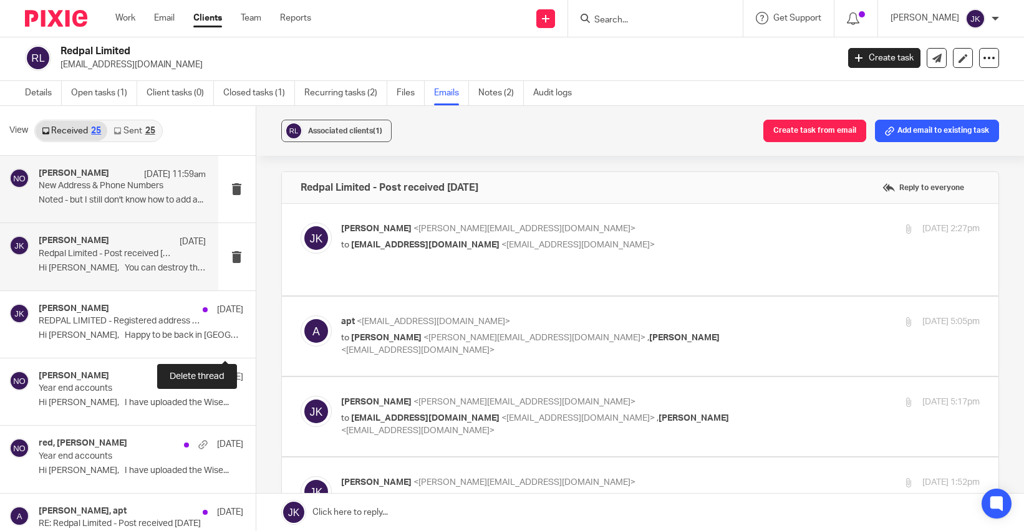
scroll to position [0, 0]
click at [125, 129] on link "Sent 25" at bounding box center [134, 131] width 54 height 20
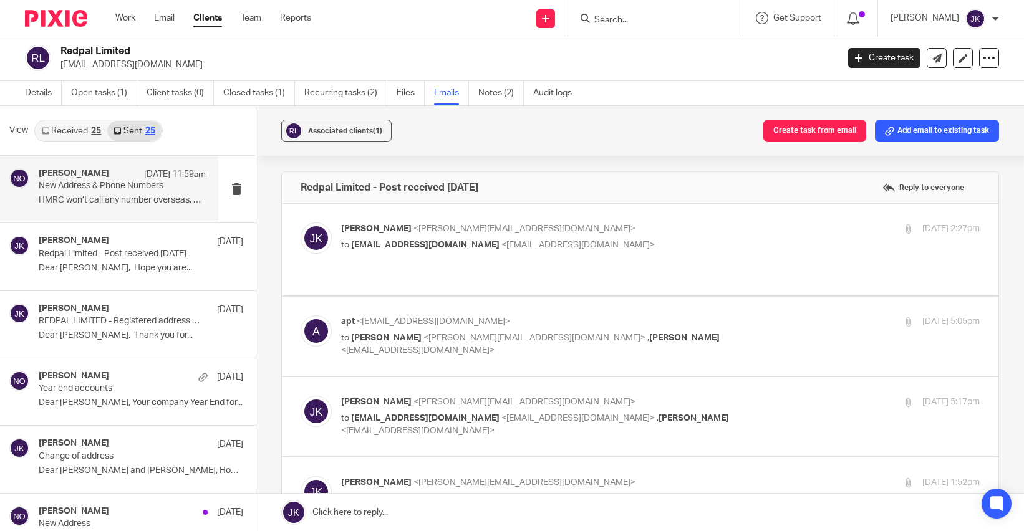
click at [108, 211] on div "Niall O'Driscoll 15 Sep 11:59am New Address & Phone Numbers HMRC won’t call any…" at bounding box center [109, 189] width 218 height 67
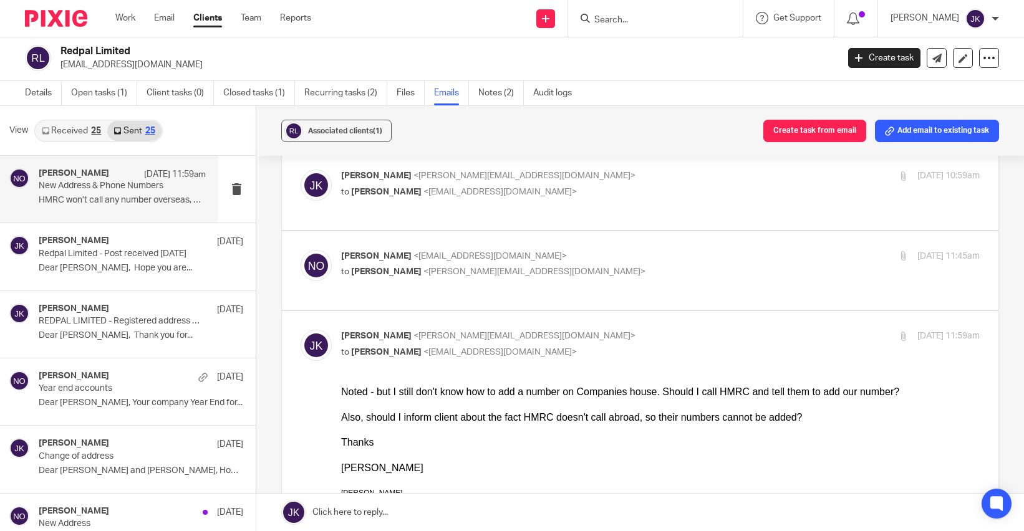
scroll to position [312, 0]
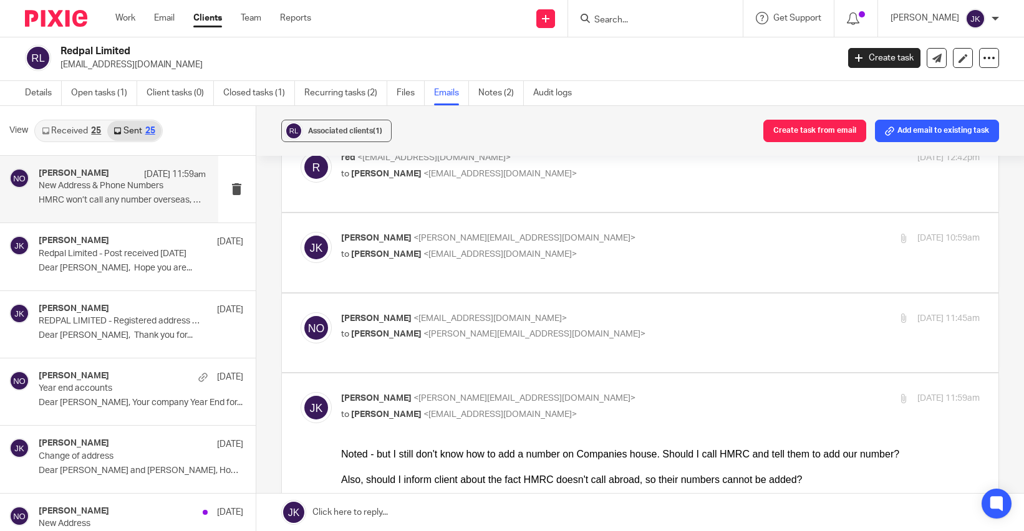
click at [516, 350] on div "Niall O'Driscoll <niall@odaccountants.co.uk> to Johanne Kassardjian <johanne@od…" at bounding box center [641, 333] width 680 height 42
click at [430, 353] on div "Niall O'Driscoll <niall@odaccountants.co.uk> to Johanne Kassardjian <johanne@od…" at bounding box center [641, 333] width 680 height 42
click at [376, 351] on div "Niall O'Driscoll <niall@odaccountants.co.uk> to Johanne Kassardjian <johanne@od…" at bounding box center [641, 333] width 680 height 42
drag, startPoint x: 832, startPoint y: 318, endPoint x: 815, endPoint y: 321, distance: 17.0
click at [831, 318] on div "15 Sep 2025 11:45am" at bounding box center [873, 318] width 213 height 13
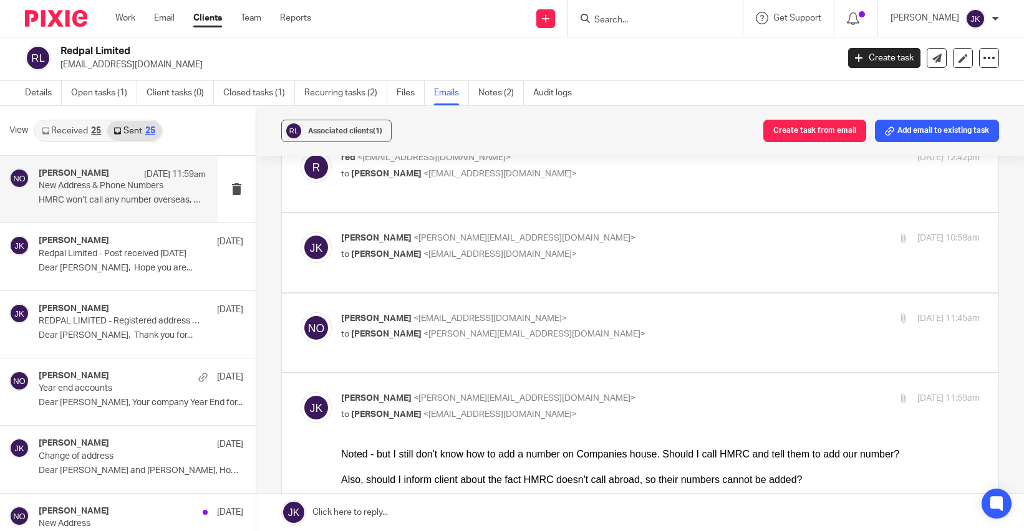
checkbox input "true"
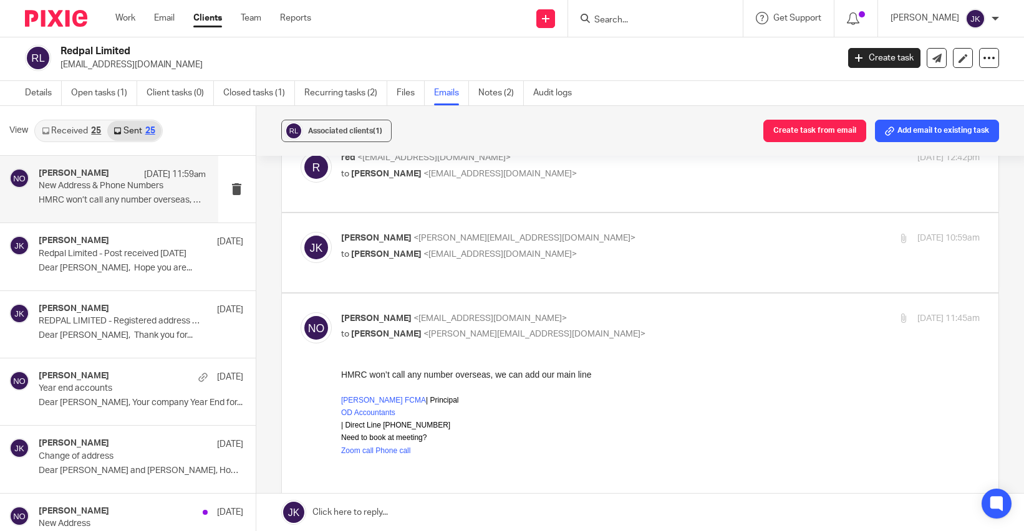
scroll to position [0, 0]
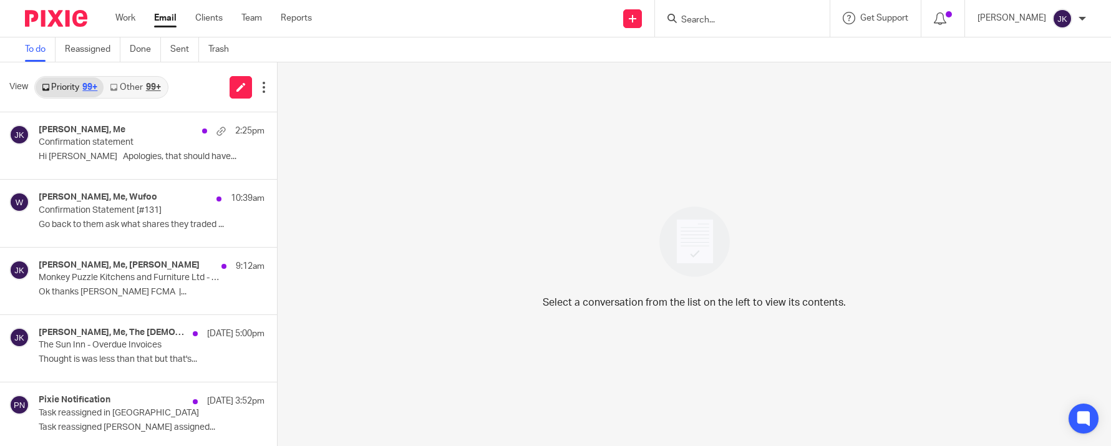
click at [680, 21] on input "Search" at bounding box center [736, 20] width 112 height 11
click at [1067, 19] on img at bounding box center [1062, 19] width 20 height 20
click at [1040, 85] on span "Logout" at bounding box center [1028, 86] width 28 height 9
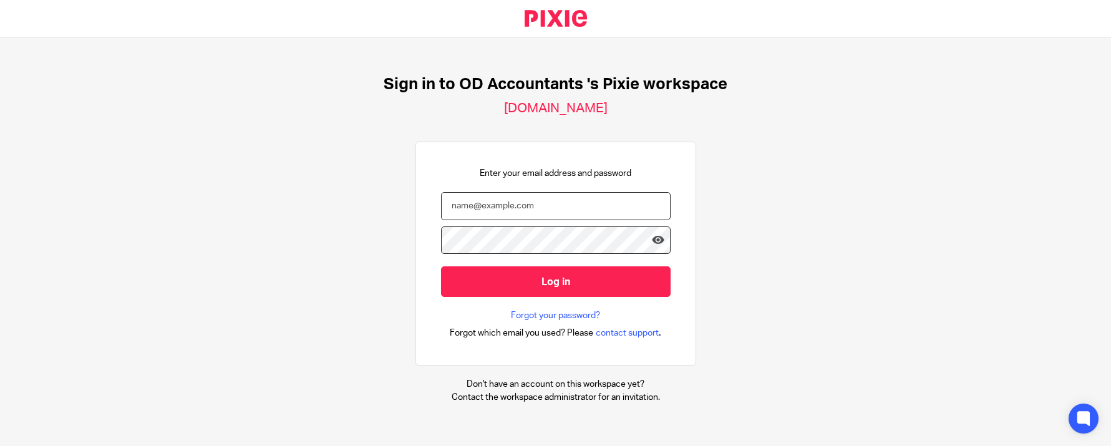
click at [581, 197] on input "email" at bounding box center [556, 206] width 230 height 28
type input "[PERSON_NAME][EMAIL_ADDRESS][DOMAIN_NAME]"
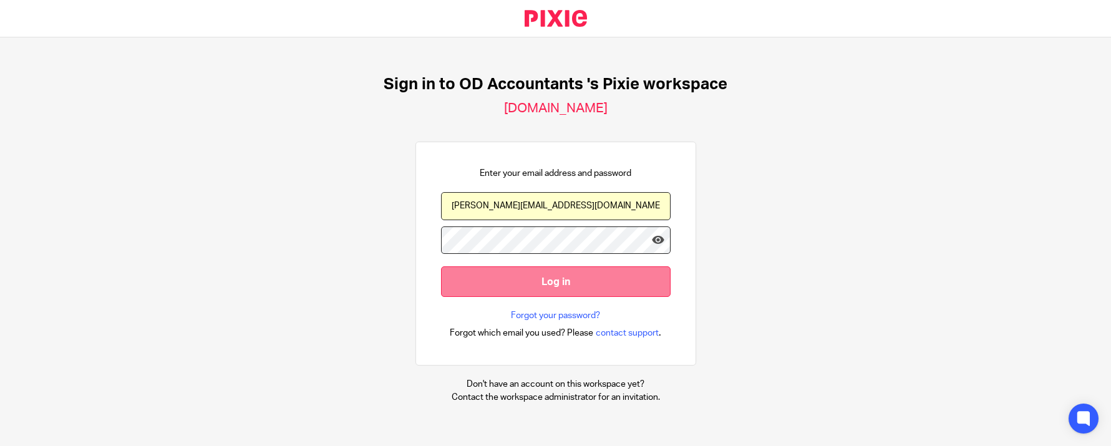
click at [560, 280] on input "Log in" at bounding box center [556, 281] width 230 height 31
